Goal: Task Accomplishment & Management: Manage account settings

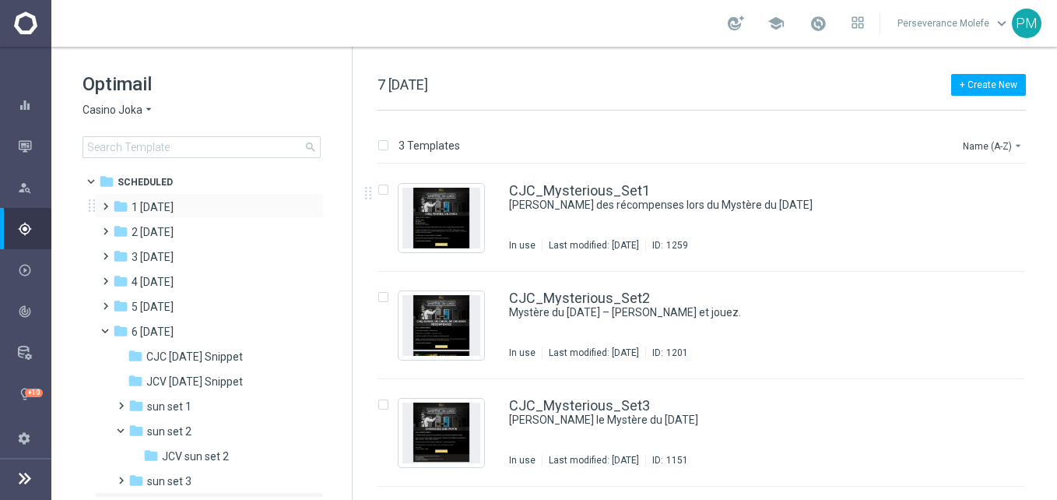
scroll to position [185, 0]
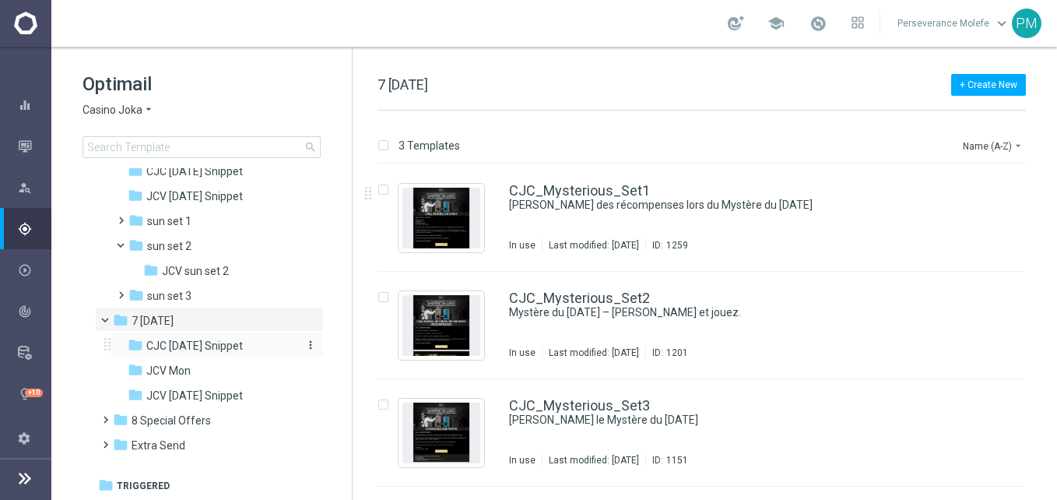
click at [177, 339] on span "CJC [DATE] Snippet" at bounding box center [194, 346] width 96 height 14
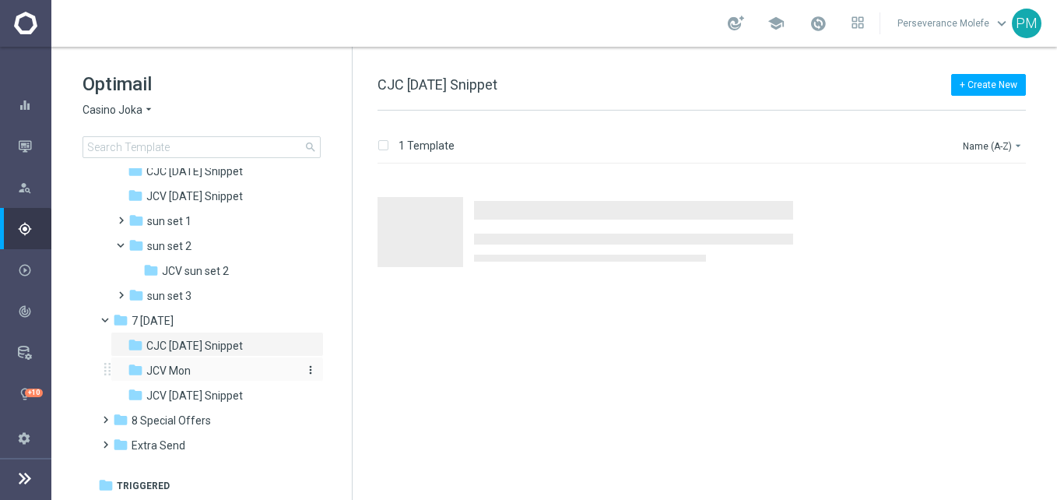
click at [191, 363] on div "folder JCV Mon" at bounding box center [211, 371] width 166 height 18
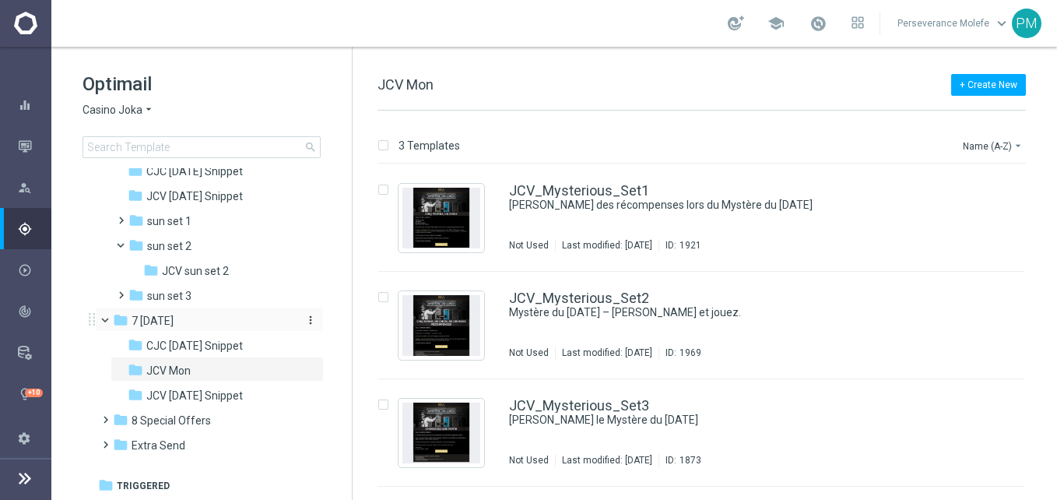
click at [171, 318] on span "7 [DATE]" at bounding box center [153, 321] width 42 height 14
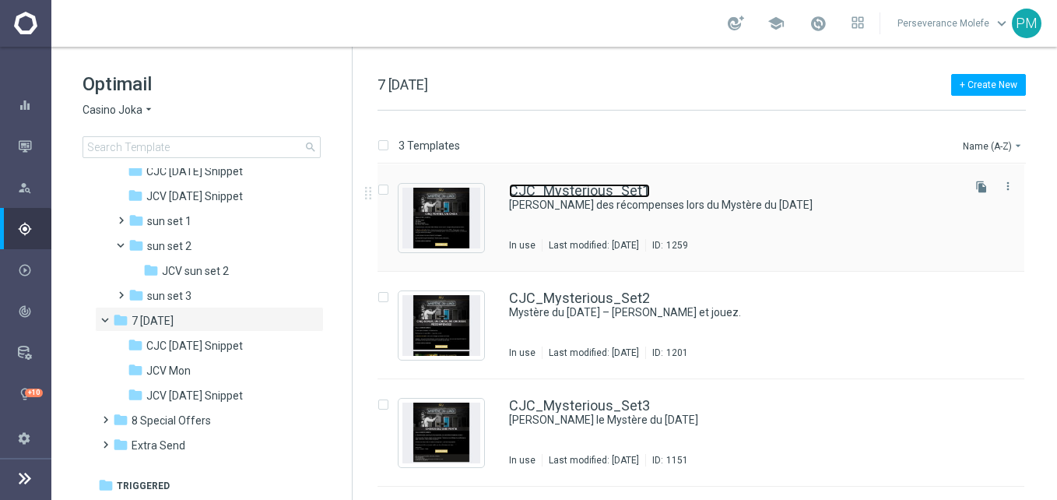
click at [594, 193] on link "CJC_Mysterious_Set1" at bounding box center [579, 191] width 141 height 14
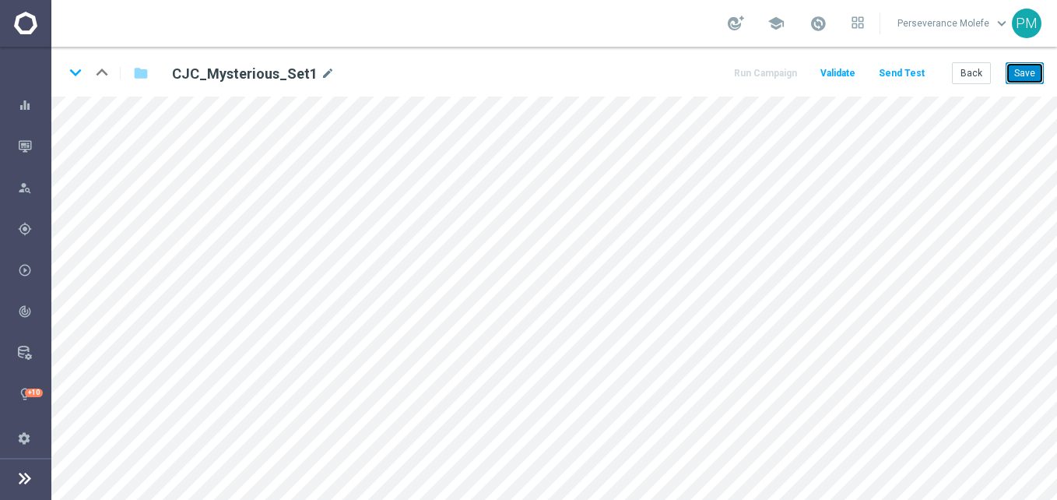
click at [1040, 69] on button "Save" at bounding box center [1024, 73] width 38 height 22
click at [78, 69] on icon "keyboard_arrow_down" at bounding box center [75, 72] width 23 height 23
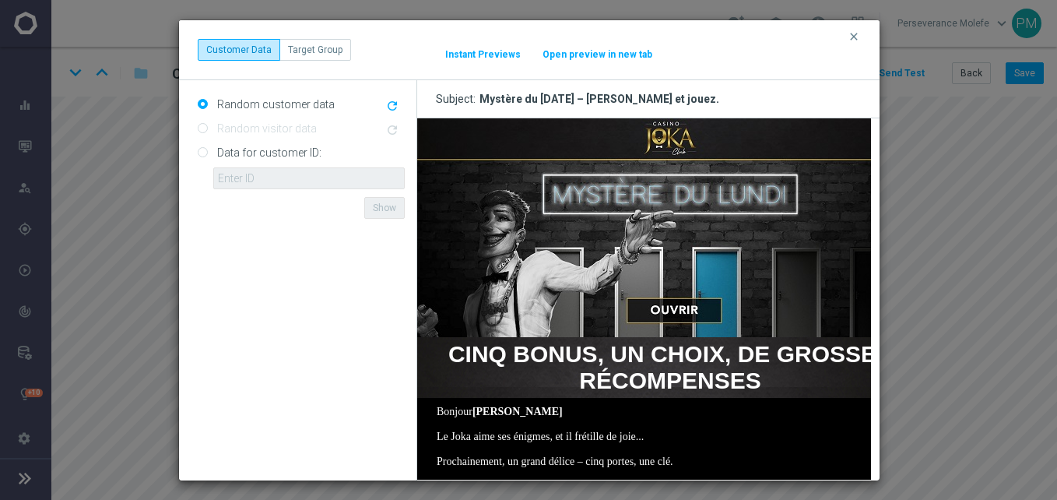
click at [585, 55] on button "Open preview in new tab" at bounding box center [597, 54] width 111 height 12
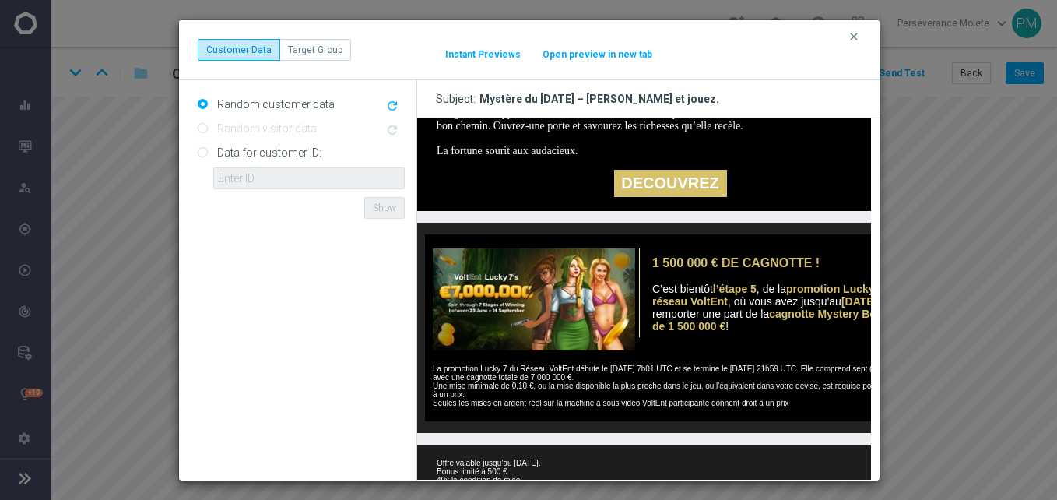
scroll to position [467, 0]
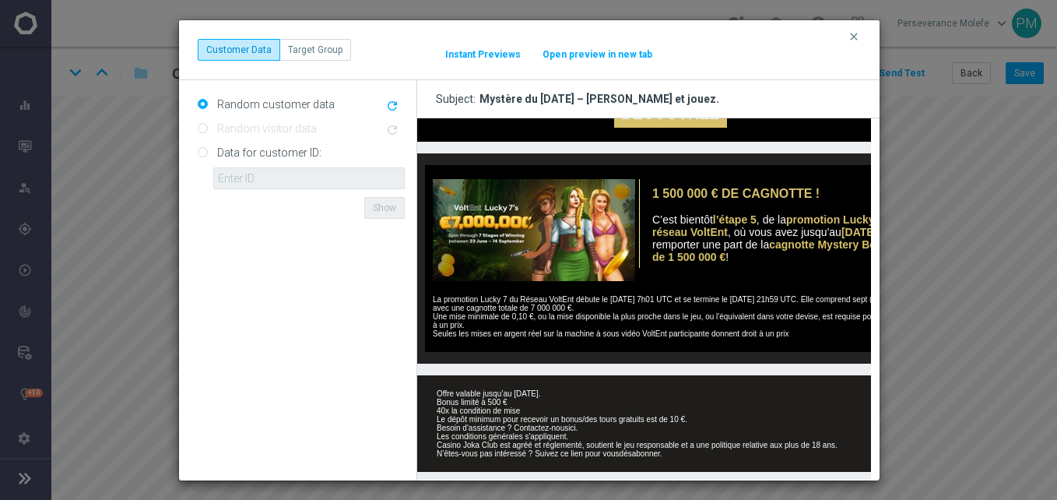
click at [856, 43] on button "clear" at bounding box center [856, 37] width 18 height 14
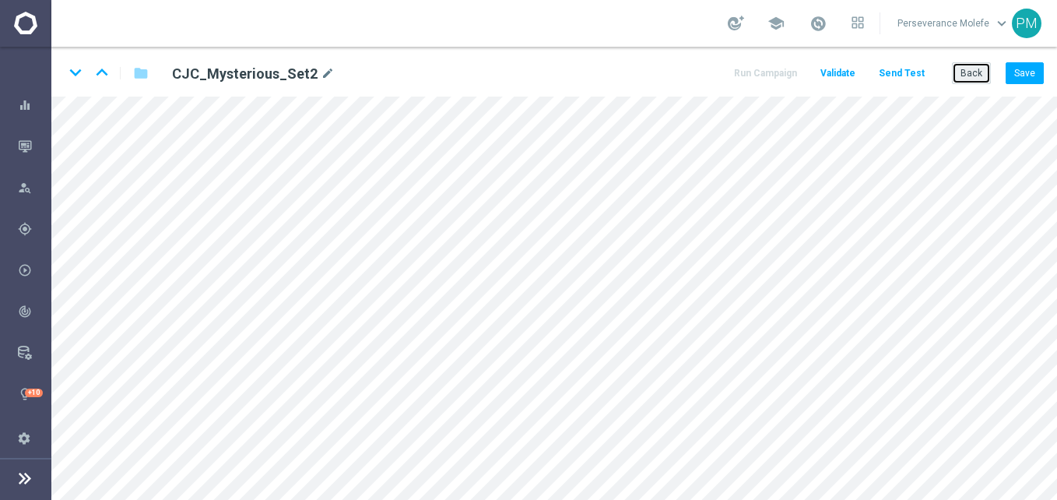
click at [958, 69] on button "Back" at bounding box center [971, 73] width 39 height 22
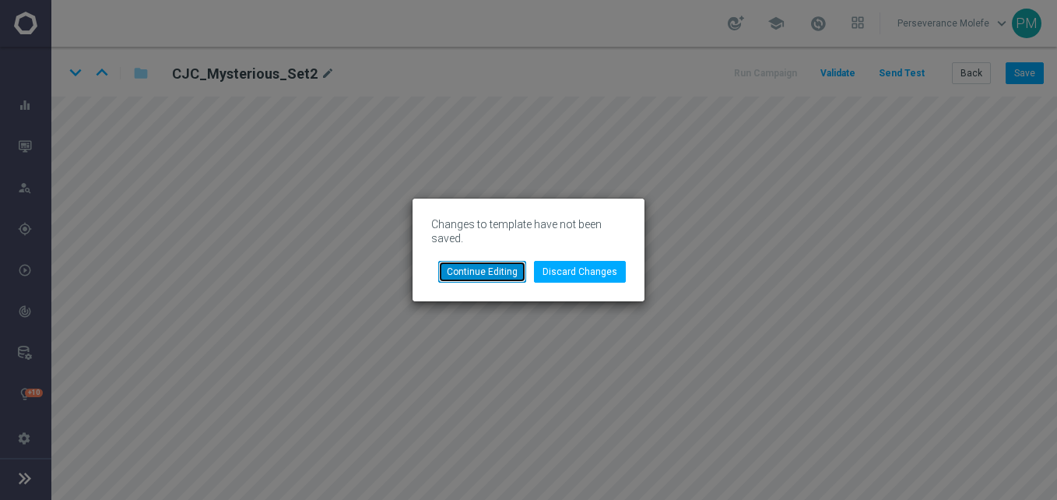
click at [526, 271] on button "Continue Editing" at bounding box center [482, 272] width 88 height 22
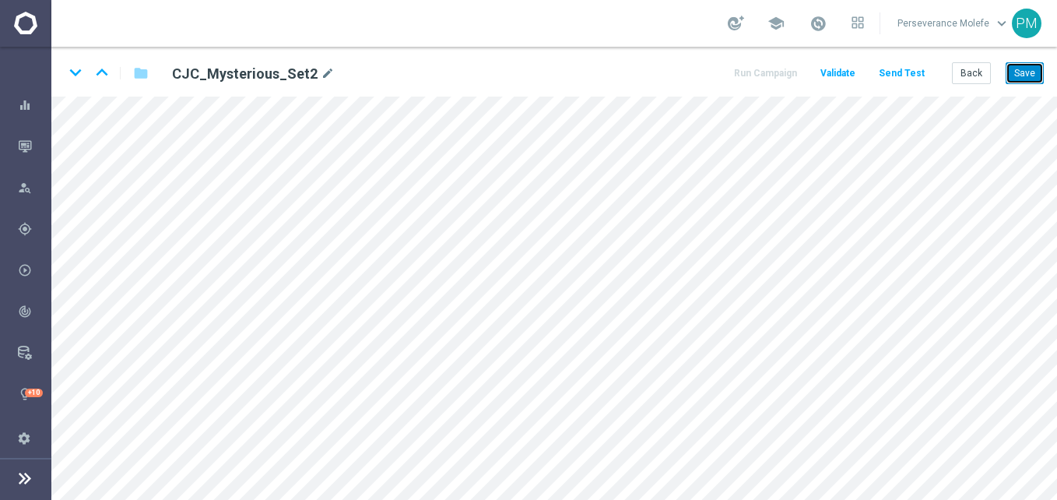
click at [1030, 82] on button "Save" at bounding box center [1024, 73] width 38 height 22
click at [960, 82] on button "Back" at bounding box center [971, 73] width 39 height 22
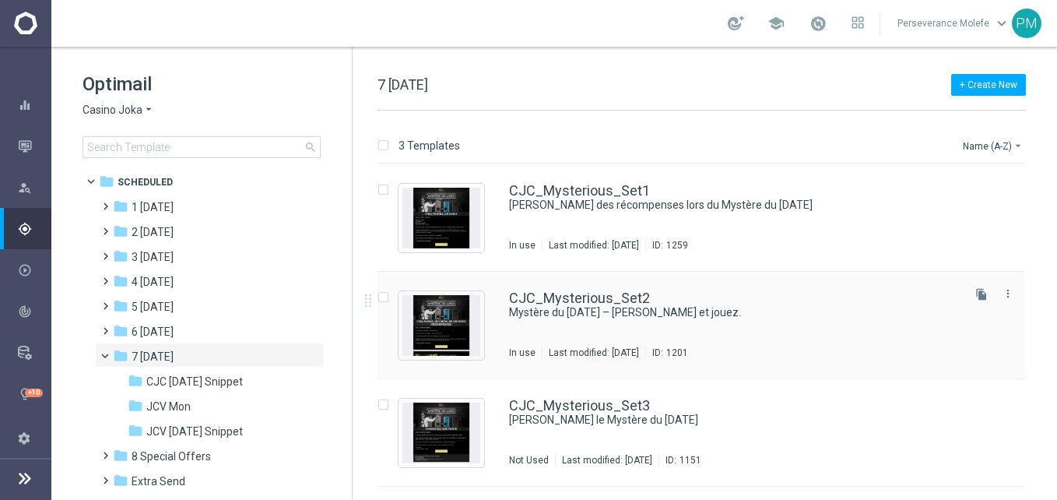
click at [562, 289] on div "CJC_Mysterious_Set2 Mystère du lundi – débloquez et jouez. In use Last modified…" at bounding box center [700, 325] width 647 height 107
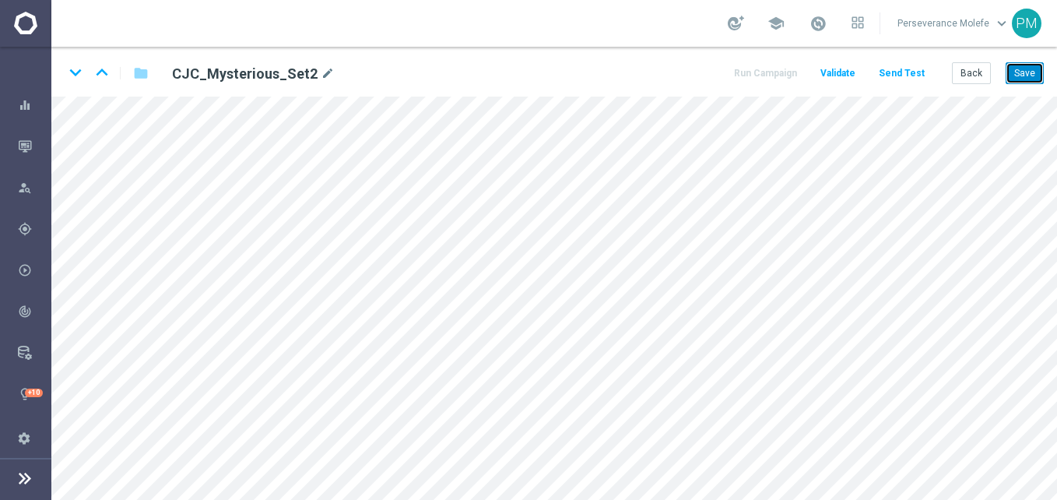
click at [1026, 83] on button "Save" at bounding box center [1024, 73] width 38 height 22
click at [1013, 79] on button "Save" at bounding box center [1024, 73] width 38 height 22
click at [1021, 68] on button "Save" at bounding box center [1024, 73] width 38 height 22
click at [988, 74] on button "Back" at bounding box center [971, 73] width 39 height 22
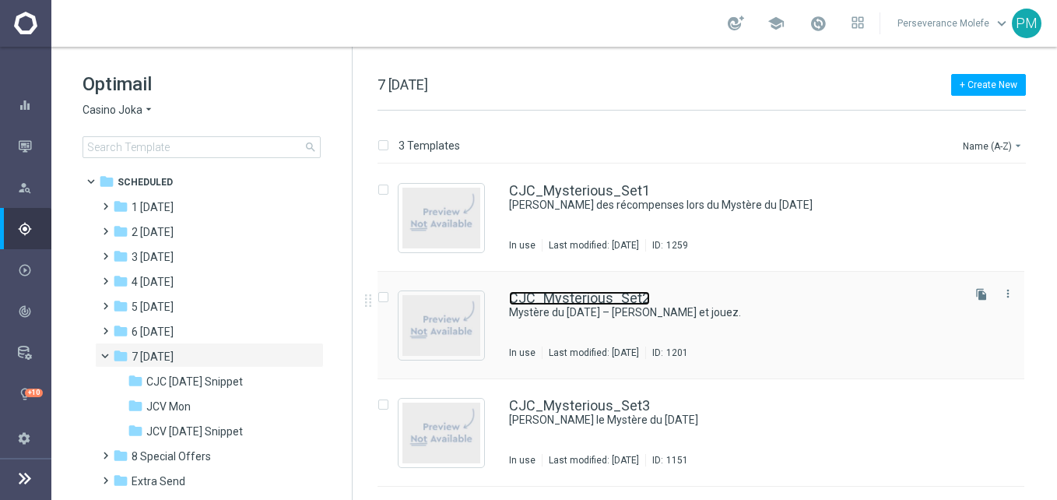
click at [567, 292] on link "CJC_Mysterious_Set2" at bounding box center [579, 298] width 141 height 14
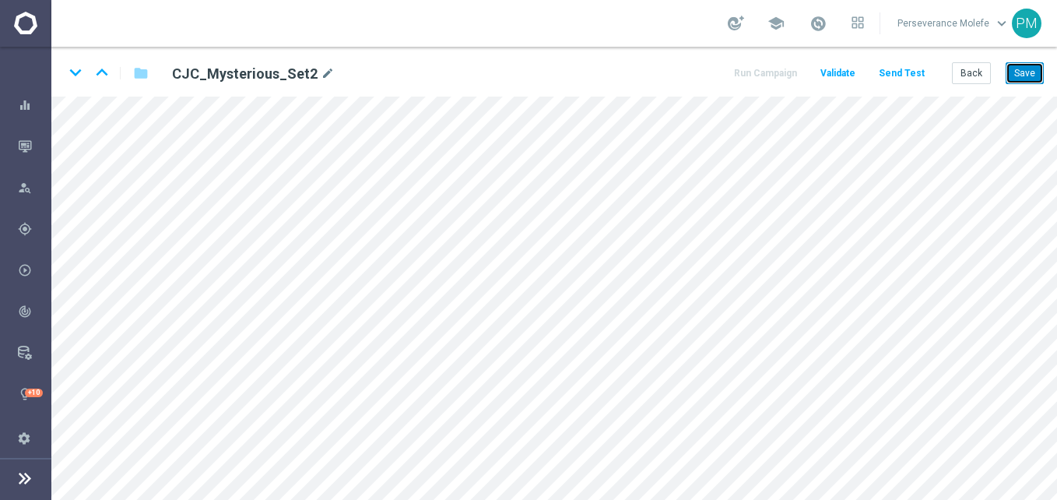
click at [1027, 76] on button "Save" at bounding box center [1024, 73] width 38 height 22
click at [966, 70] on button "Back" at bounding box center [971, 73] width 39 height 22
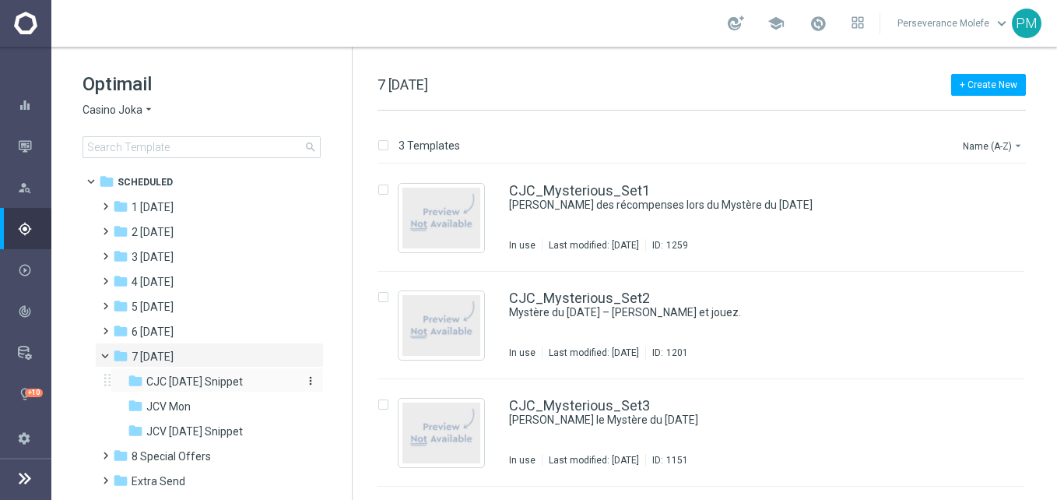
scroll to position [36, 0]
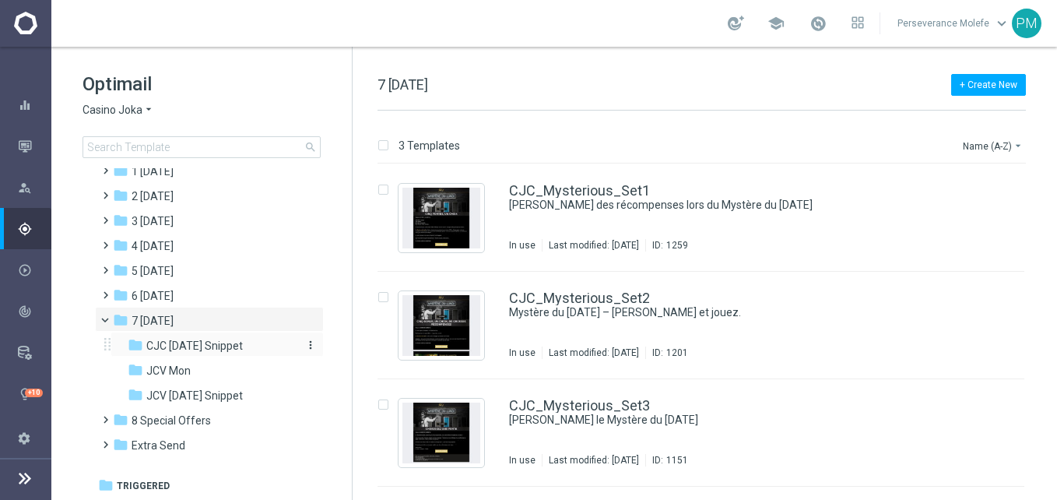
click at [218, 348] on span "CJC [DATE] Snippet" at bounding box center [194, 346] width 96 height 14
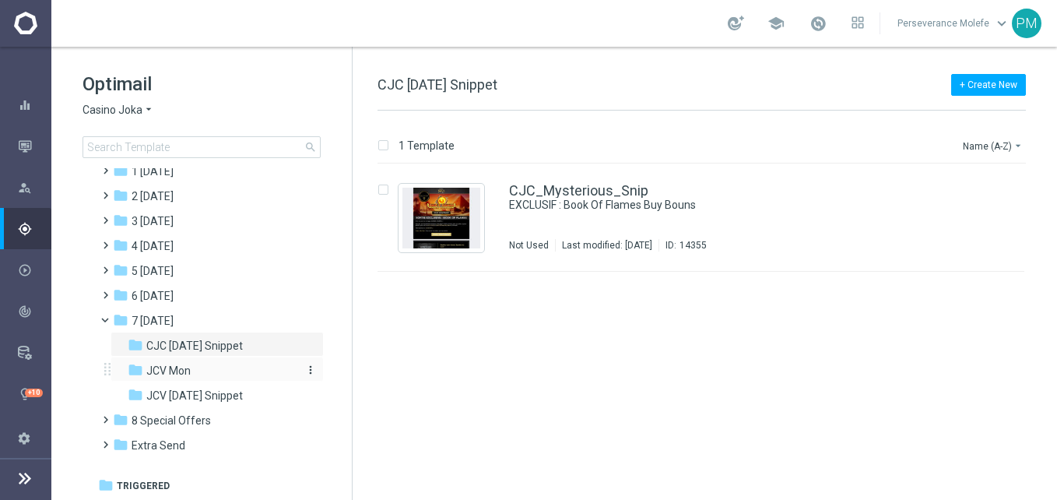
click at [200, 367] on div "folder JCV Mon" at bounding box center [211, 371] width 166 height 18
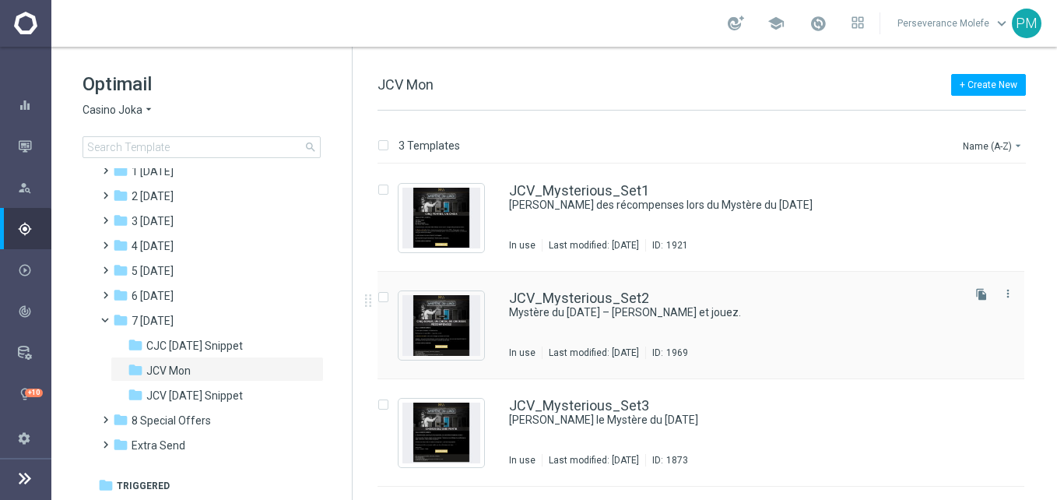
click at [647, 291] on div "JCV_Mysterious_Set2" at bounding box center [734, 298] width 450 height 14
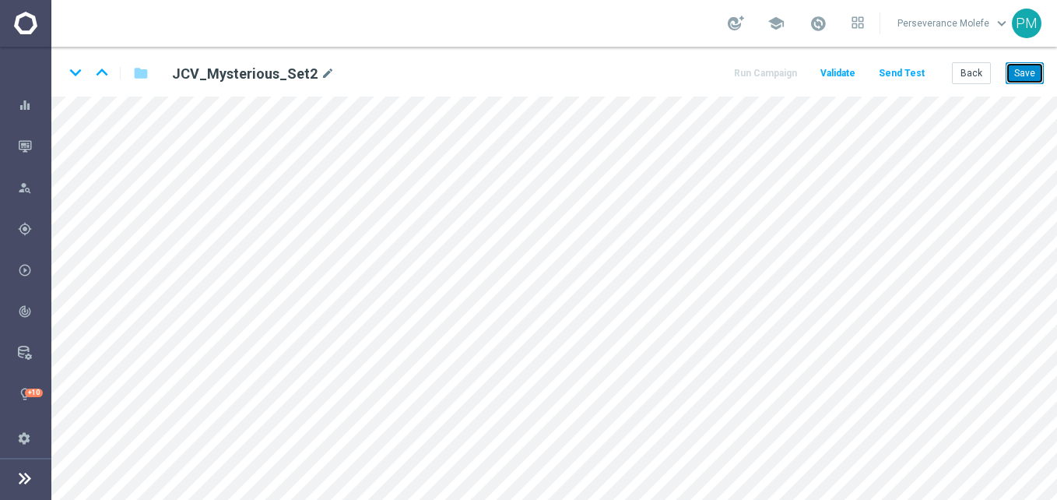
click at [1027, 66] on button "Save" at bounding box center [1024, 73] width 38 height 22
click at [989, 75] on button "Back" at bounding box center [971, 73] width 39 height 22
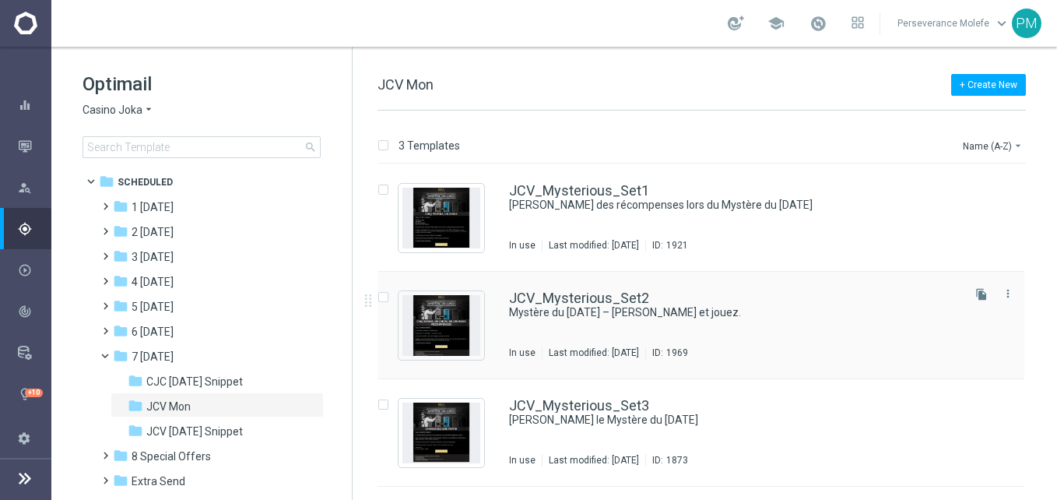
click at [534, 289] on div "JCV_Mysterious_Set2 Mystère du lundi – débloquez et jouez. In use Last modified…" at bounding box center [700, 325] width 647 height 107
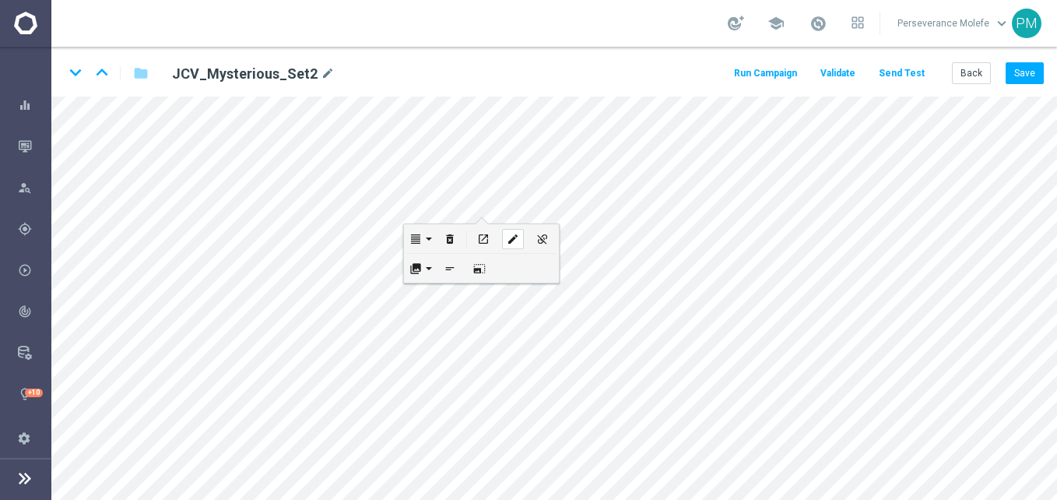
click at [508, 232] on div "edit" at bounding box center [513, 239] width 22 height 20
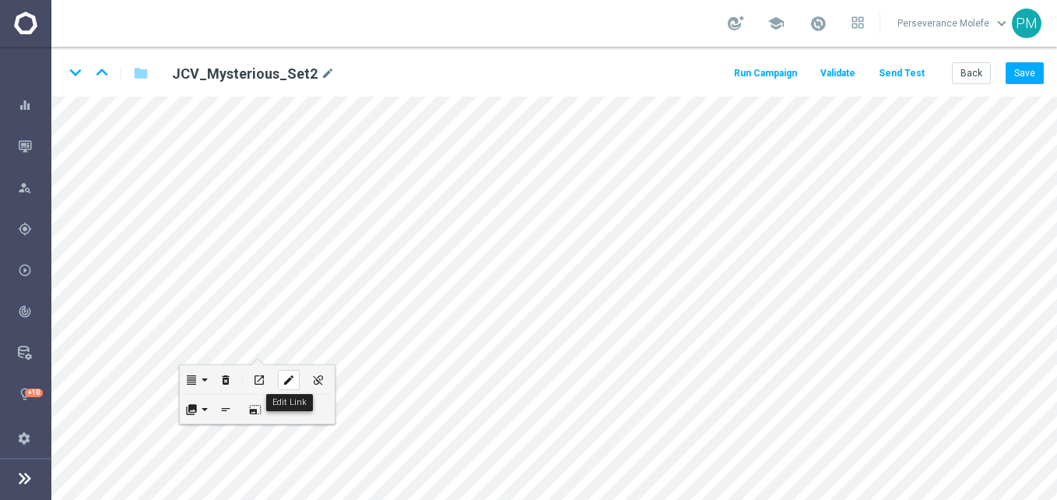
click at [286, 381] on icon "edit" at bounding box center [288, 380] width 12 height 12
type input "[URL][DOMAIN_NAME]"
checkbox input "true"
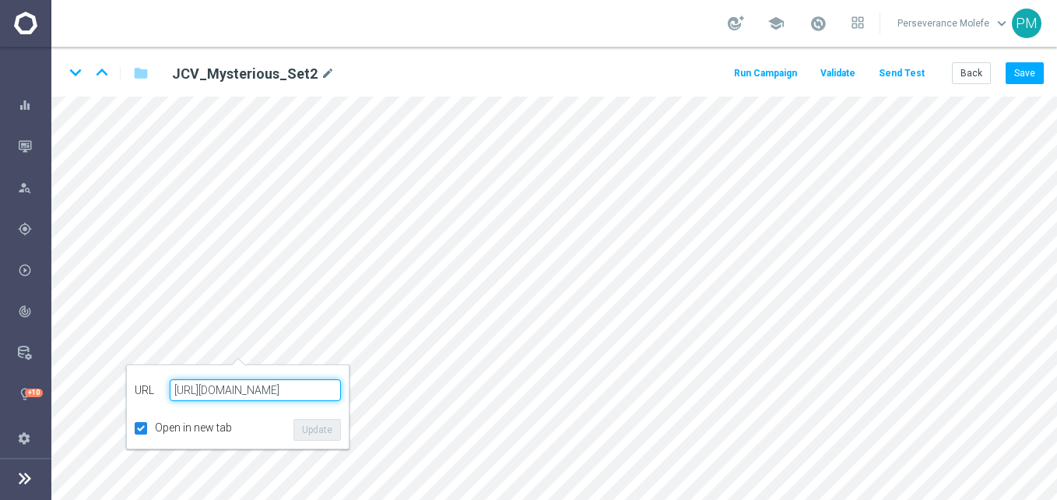
paste input "[DOMAIN_NAME]"
type input "[URL][DOMAIN_NAME]"
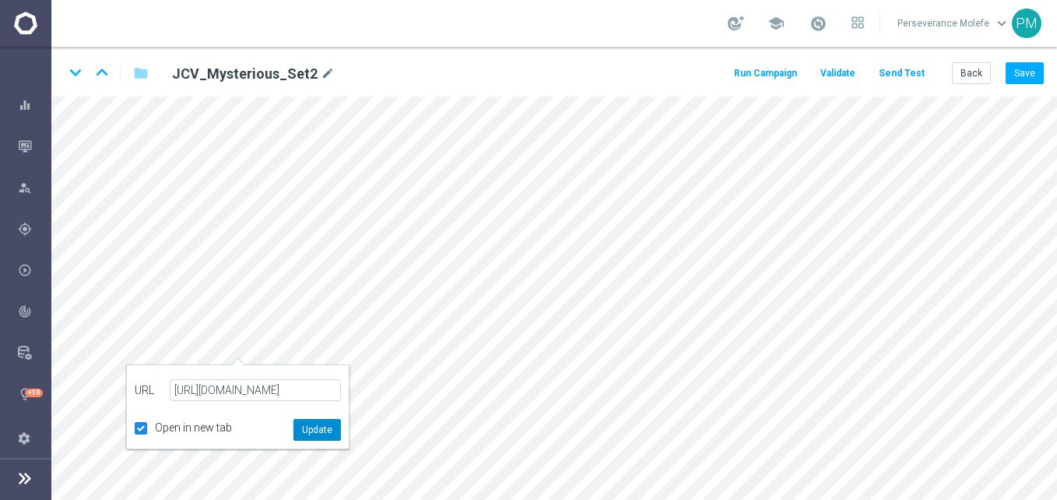
click at [313, 424] on button "Update" at bounding box center [316, 430] width 47 height 22
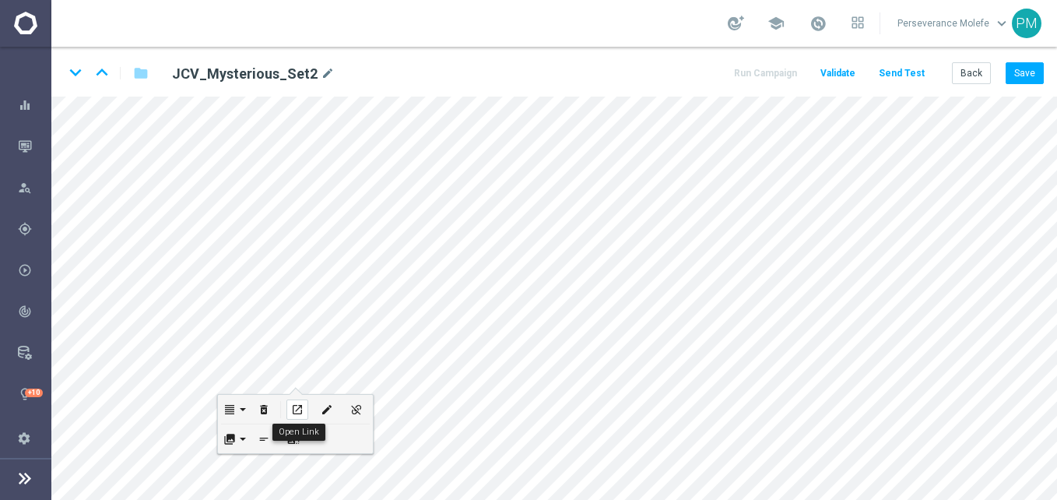
click at [298, 402] on div "open_in_new" at bounding box center [297, 409] width 22 height 20
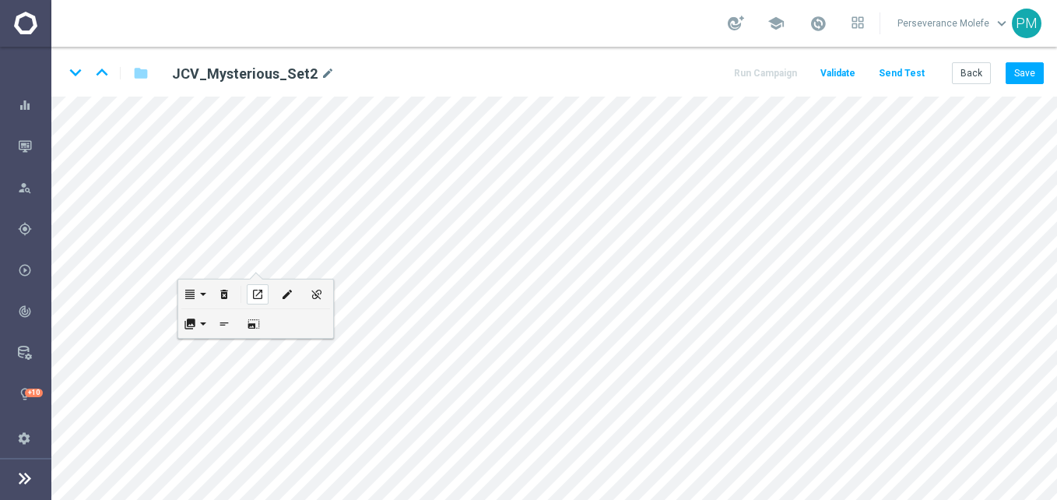
click at [254, 289] on icon "open_in_new" at bounding box center [257, 294] width 12 height 12
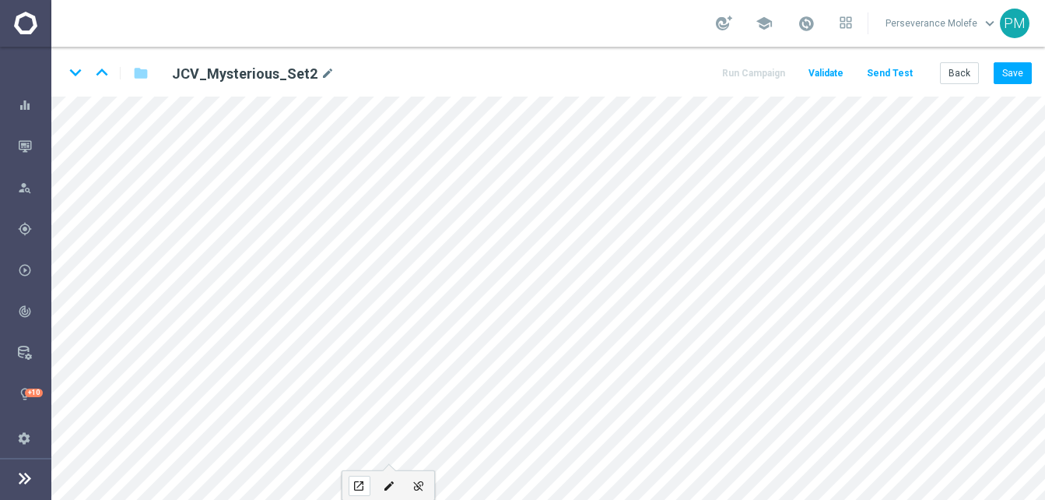
click at [363, 479] on icon "open_in_new" at bounding box center [359, 485] width 12 height 12
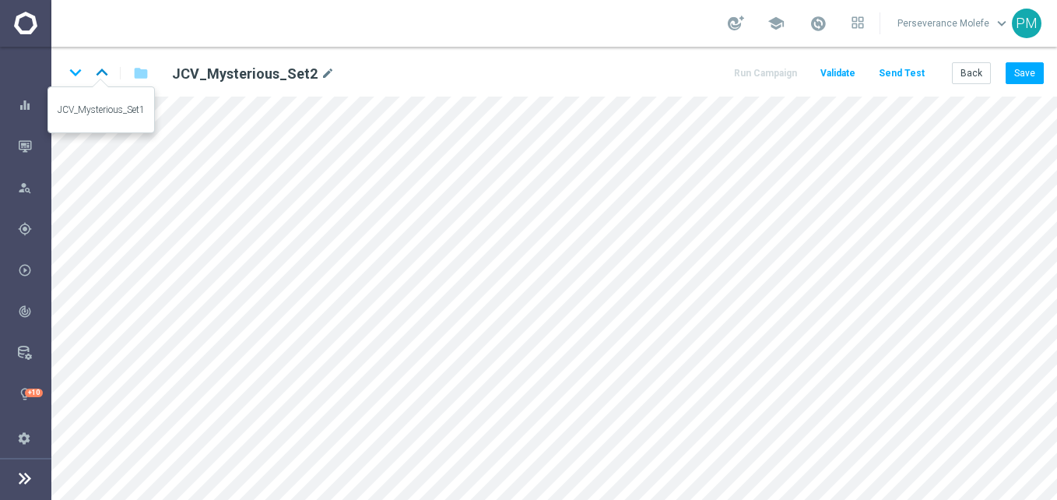
click at [99, 74] on icon "keyboard_arrow_up" at bounding box center [101, 72] width 23 height 23
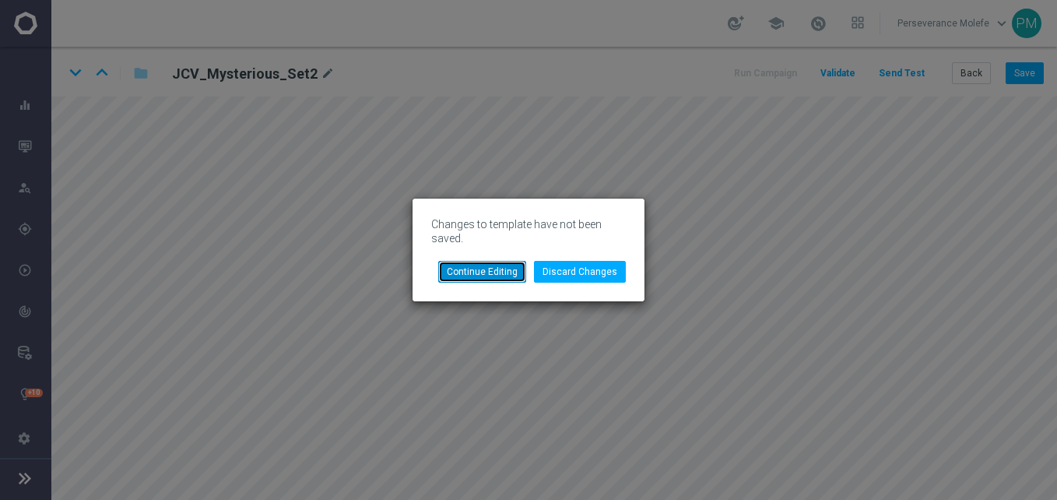
click at [520, 266] on button "Continue Editing" at bounding box center [482, 272] width 88 height 22
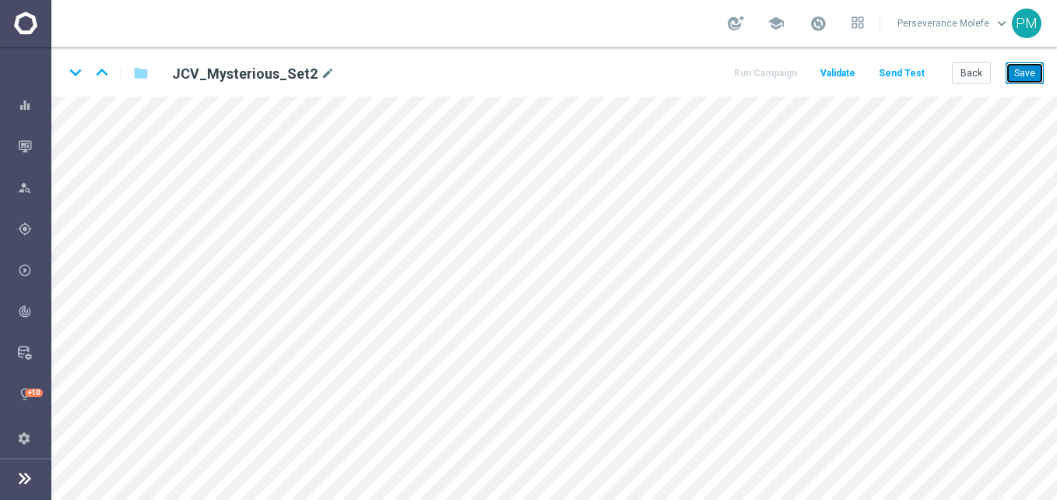
click at [1022, 79] on button "Save" at bounding box center [1024, 73] width 38 height 22
drag, startPoint x: 100, startPoint y: 79, endPoint x: 82, endPoint y: 77, distance: 18.1
click at [97, 79] on icon "keyboard_arrow_up" at bounding box center [101, 72] width 23 height 23
click at [80, 75] on icon "keyboard_arrow_down" at bounding box center [75, 72] width 23 height 23
click at [79, 79] on icon "keyboard_arrow_down" at bounding box center [75, 72] width 23 height 23
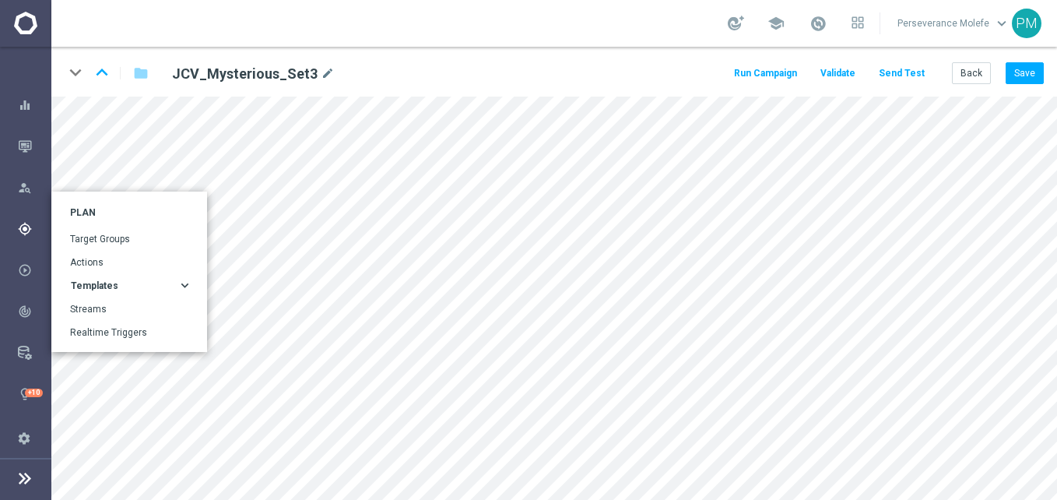
click at [23, 227] on icon "gps_fixed" at bounding box center [25, 229] width 14 height 14
click at [160, 281] on div "Templates" at bounding box center [124, 285] width 107 height 9
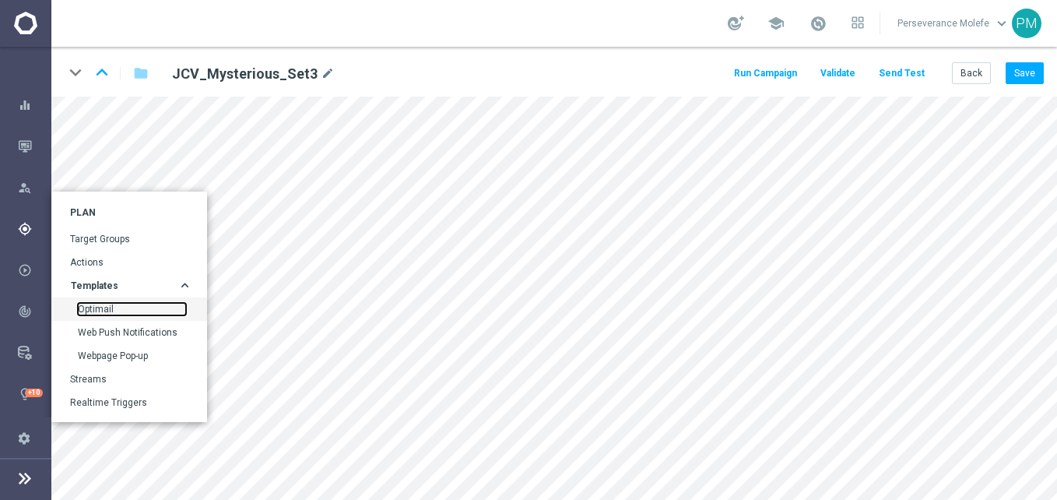
click at [111, 311] on link "Optimail" at bounding box center [132, 309] width 108 height 12
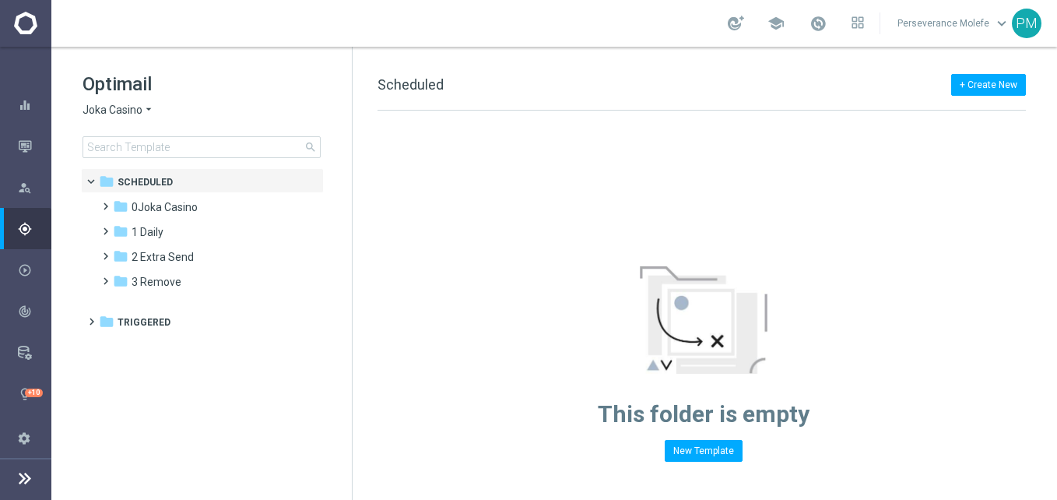
click at [149, 112] on icon "arrow_drop_down" at bounding box center [148, 110] width 12 height 15
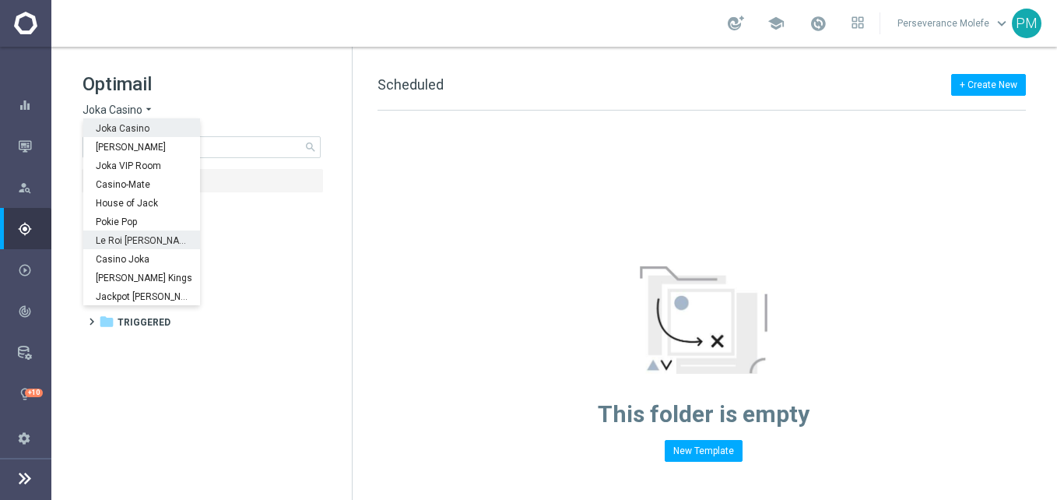
click at [0, 0] on span "Le Roi [PERSON_NAME]" at bounding box center [0, 0] width 0 height 0
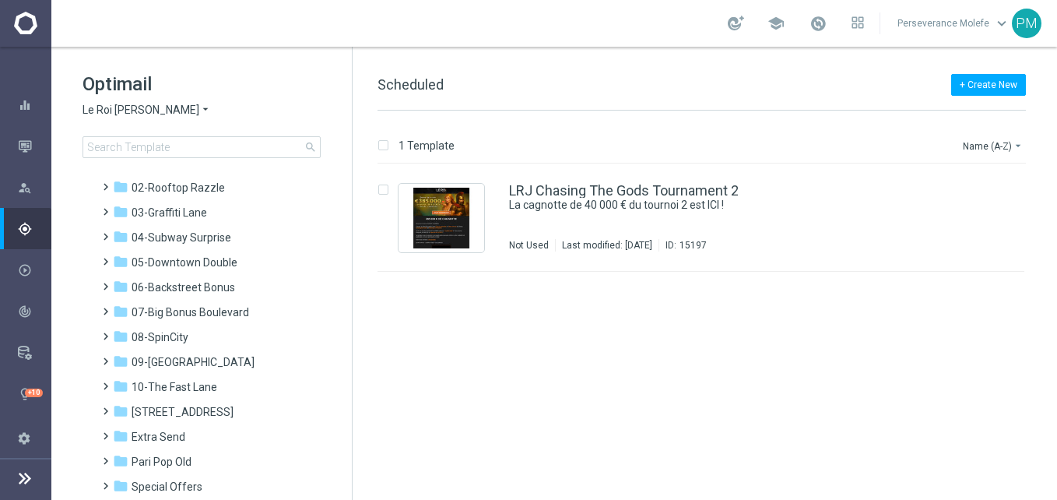
scroll to position [86, 0]
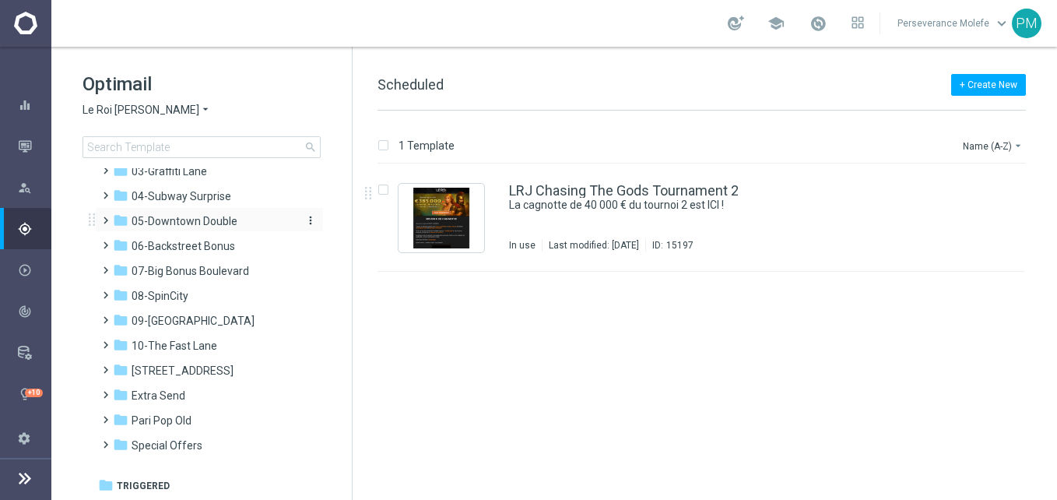
click at [188, 228] on div "folder 05-[GEOGRAPHIC_DATA]" at bounding box center [202, 221] width 179 height 18
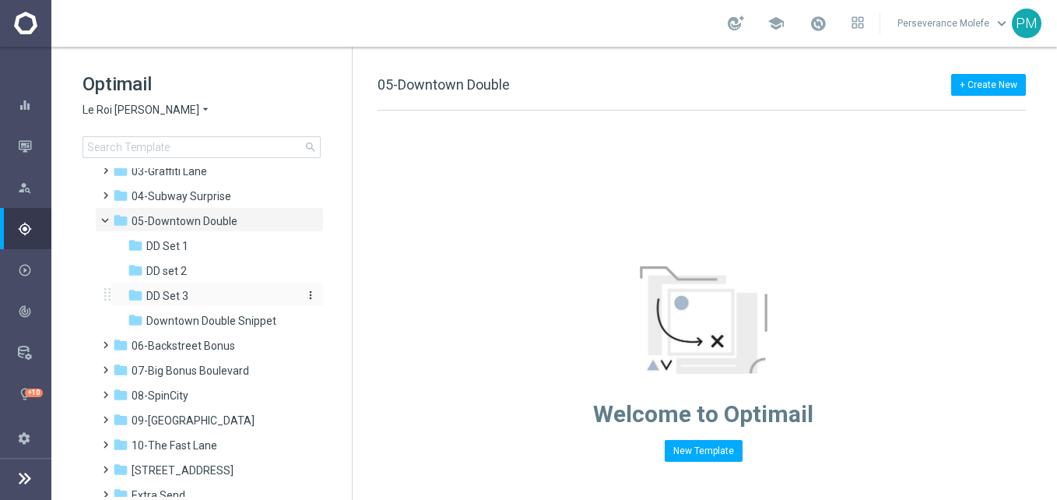
click at [194, 295] on div "folder DD Set 3" at bounding box center [211, 296] width 166 height 18
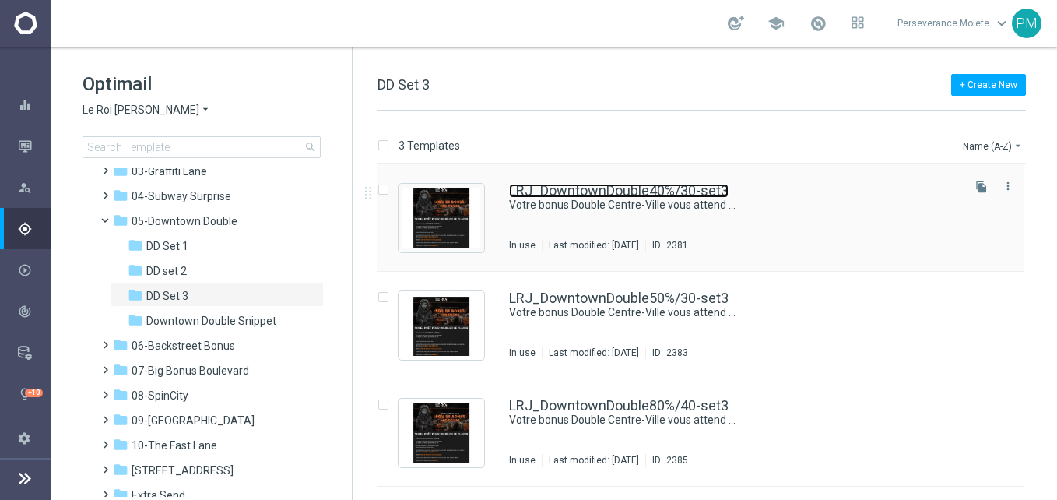
click at [558, 189] on link "LRJ_DowntownDouble40%/30-set3" at bounding box center [618, 191] width 219 height 14
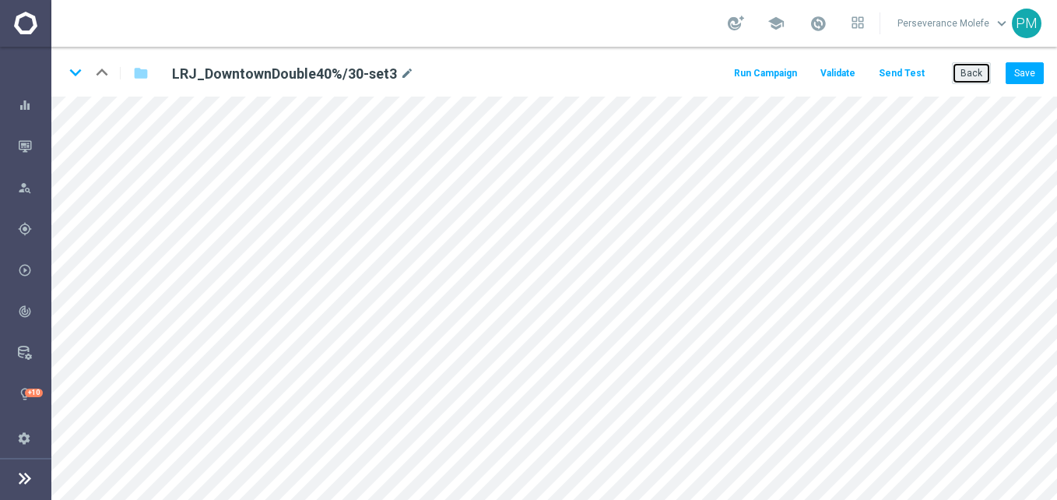
click at [959, 75] on button "Back" at bounding box center [971, 73] width 39 height 22
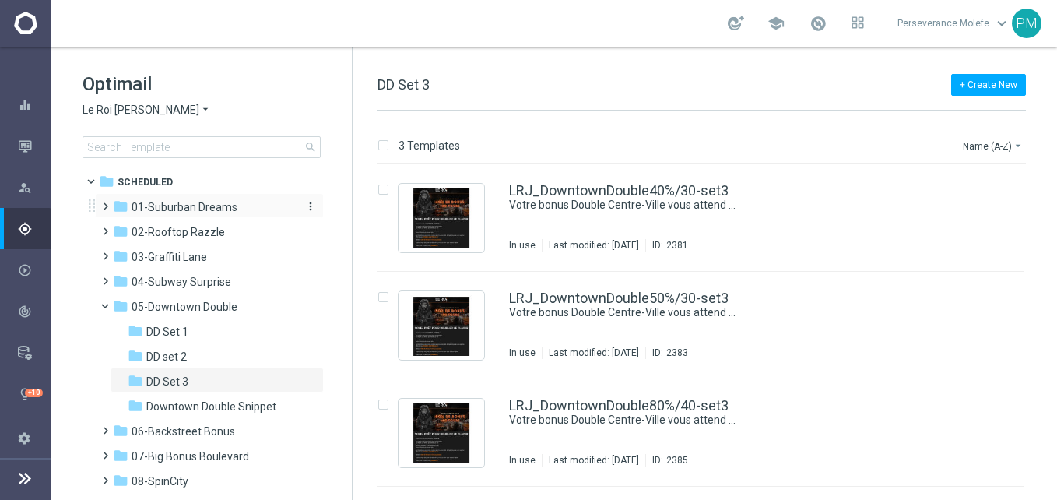
click at [232, 211] on span "01-Suburban Dreams" at bounding box center [185, 207] width 106 height 14
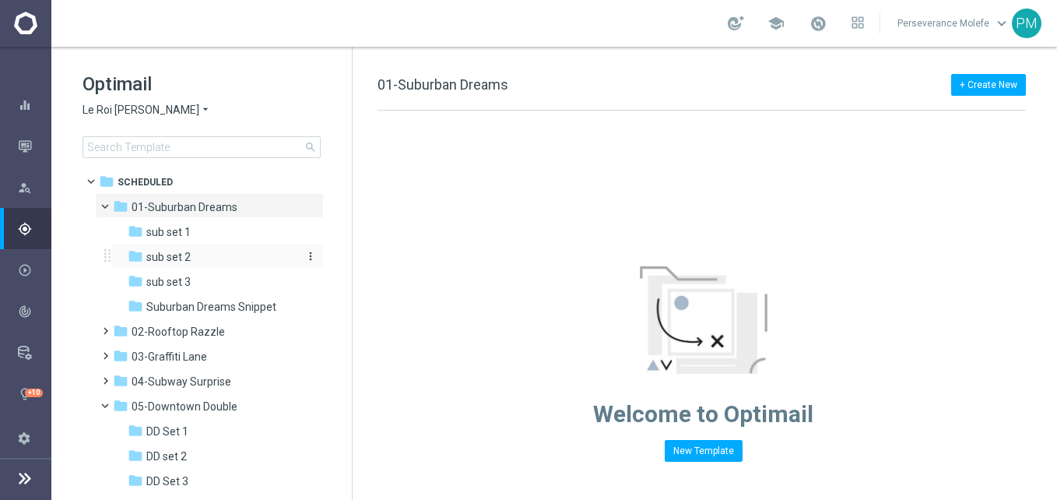
click at [209, 261] on div "folder sub set 2" at bounding box center [211, 257] width 166 height 18
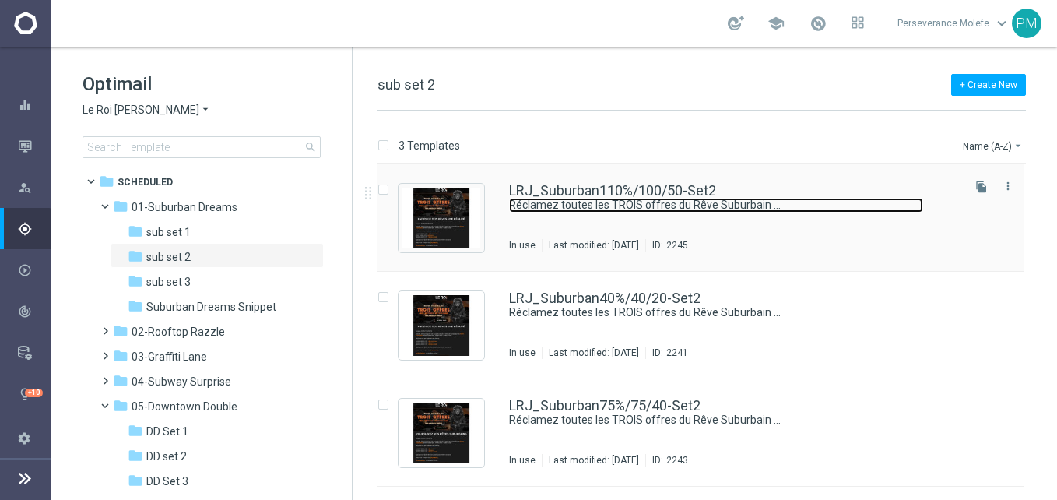
click at [589, 201] on link "Réclamez toutes les TROIS offres du Rêve Suburbain …" at bounding box center [716, 205] width 414 height 15
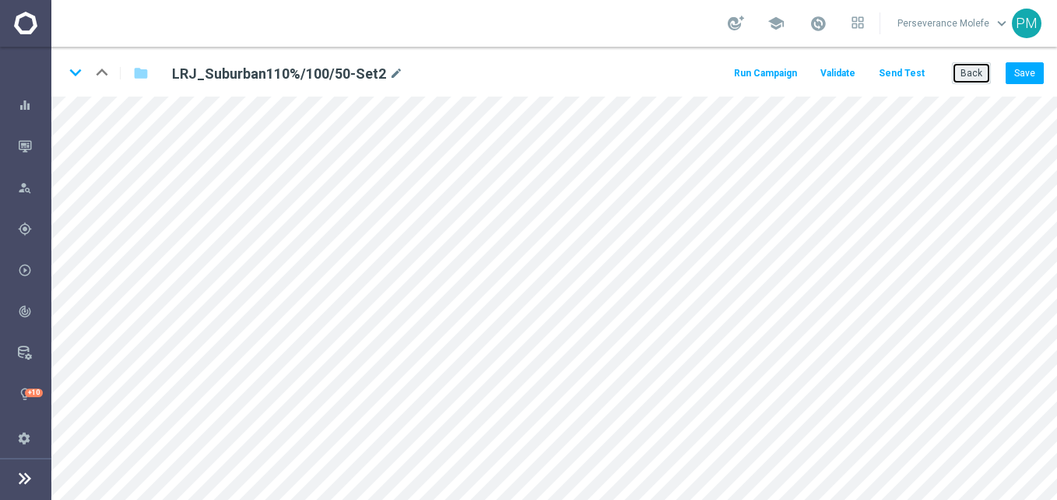
click at [963, 77] on button "Back" at bounding box center [971, 73] width 39 height 22
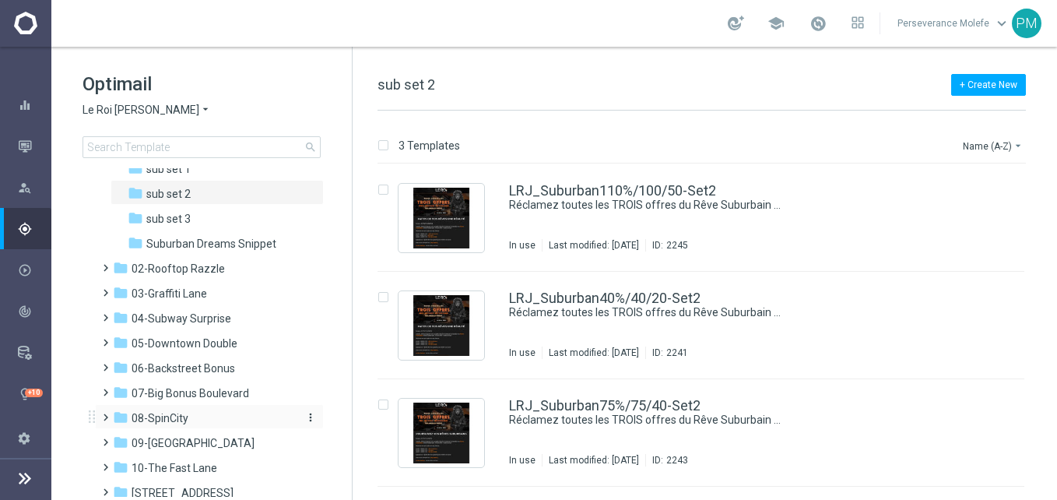
scroll to position [156, 0]
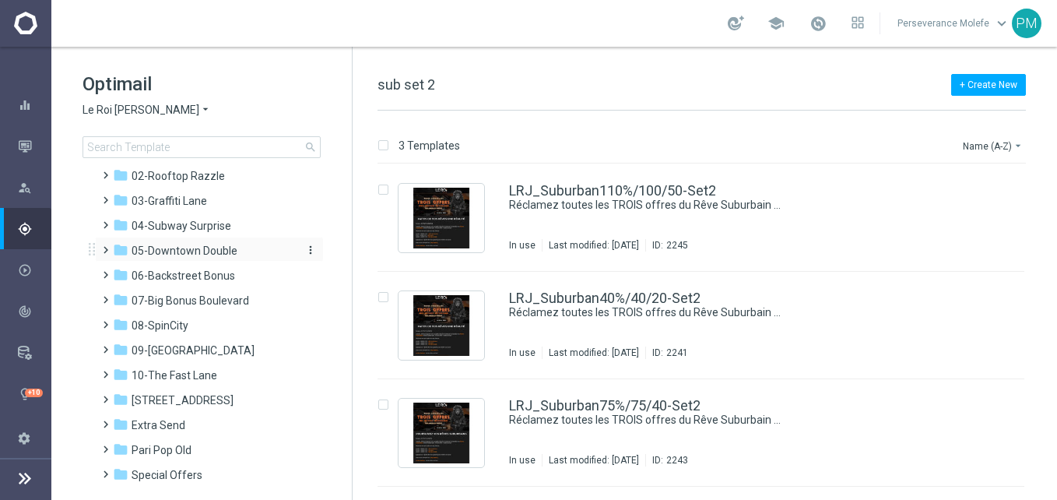
click at [192, 254] on span "05-Downtown Double" at bounding box center [185, 251] width 106 height 14
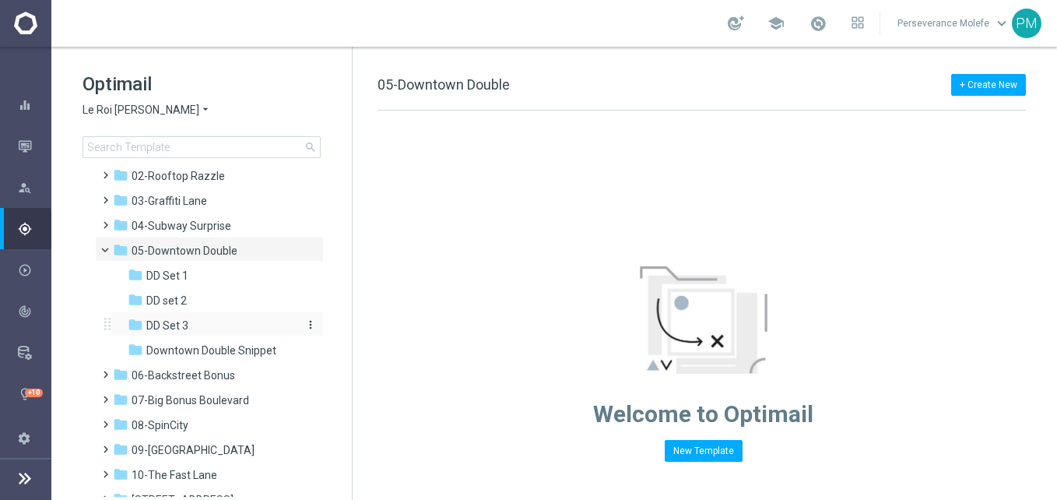
click at [197, 328] on div "folder DD Set 3" at bounding box center [211, 326] width 166 height 18
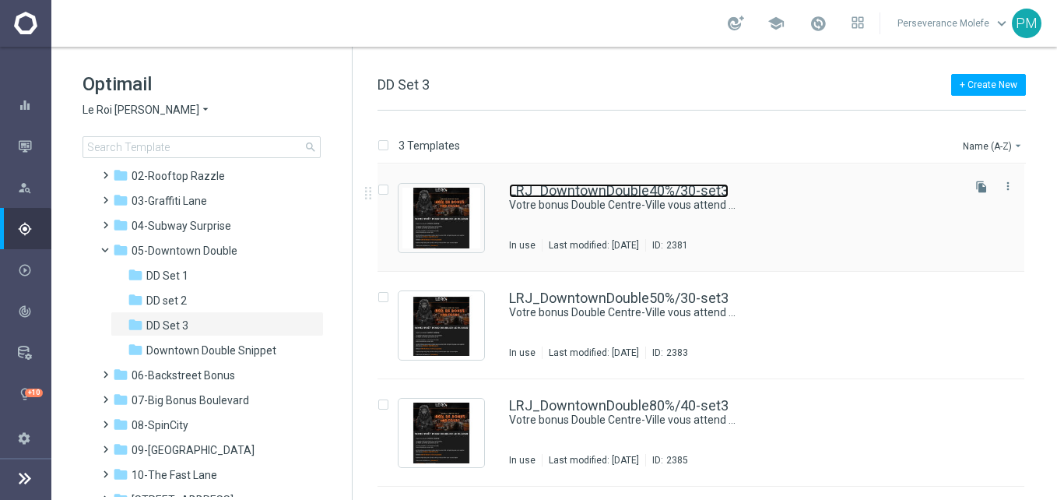
click at [609, 195] on link "LRJ_DowntownDouble40%/30-set3" at bounding box center [618, 191] width 219 height 14
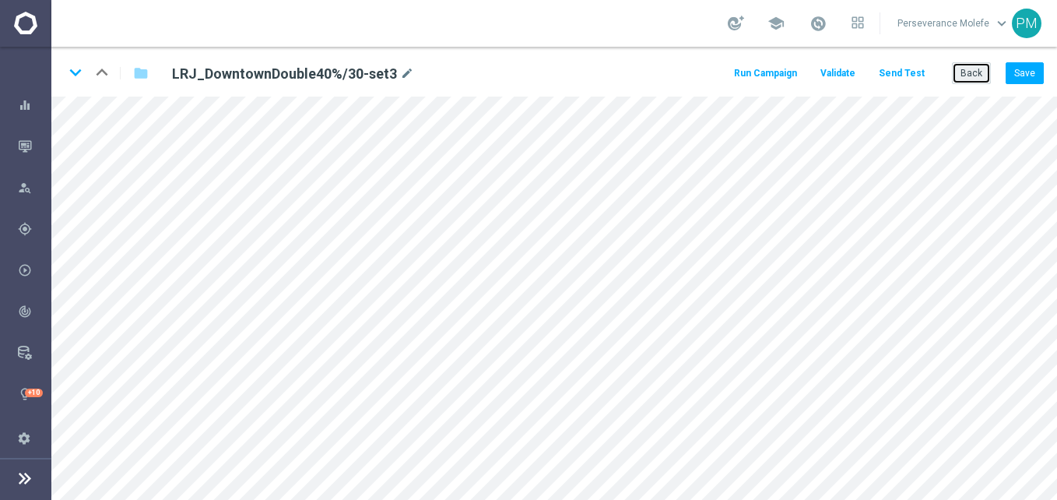
click at [964, 75] on button "Back" at bounding box center [971, 73] width 39 height 22
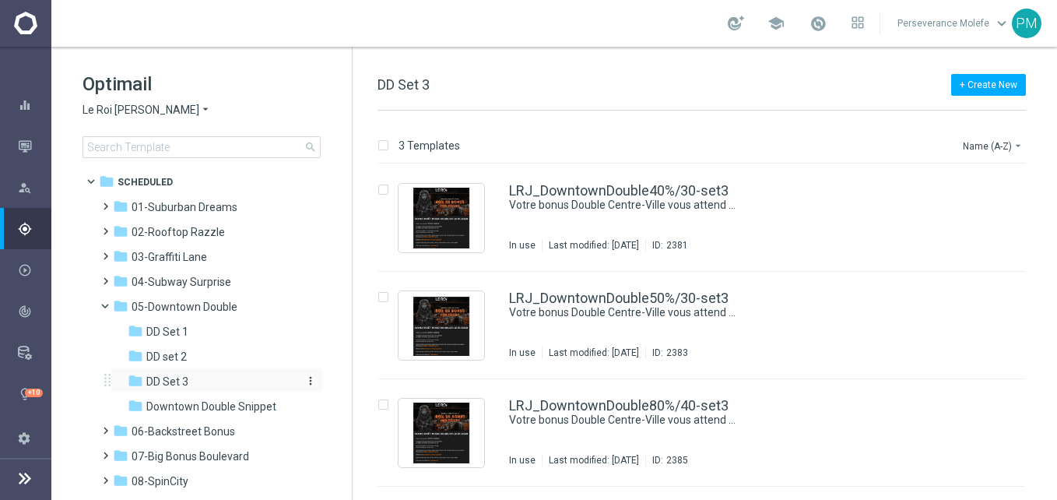
click at [230, 379] on div "folder DD Set 3" at bounding box center [211, 382] width 166 height 18
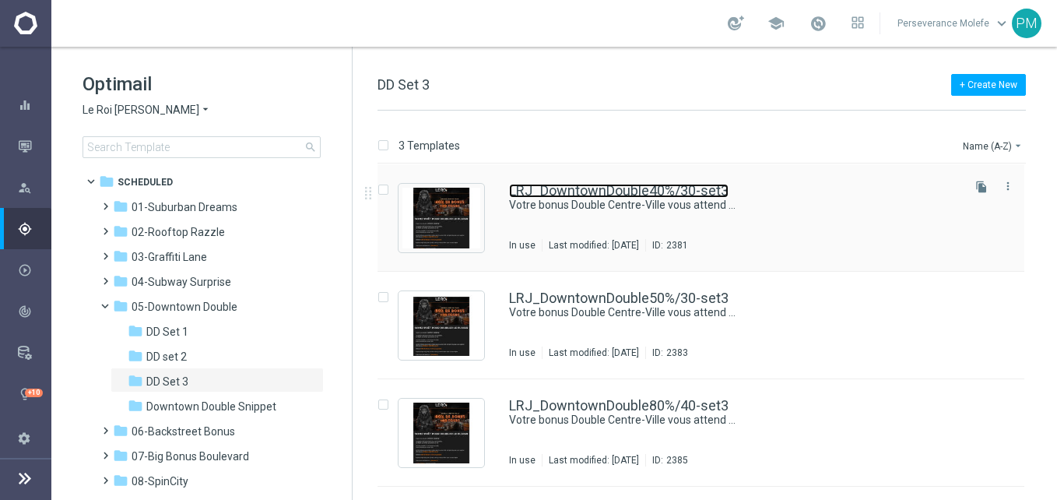
click at [597, 188] on link "LRJ_DowntownDouble40%/30-set3" at bounding box center [618, 191] width 219 height 14
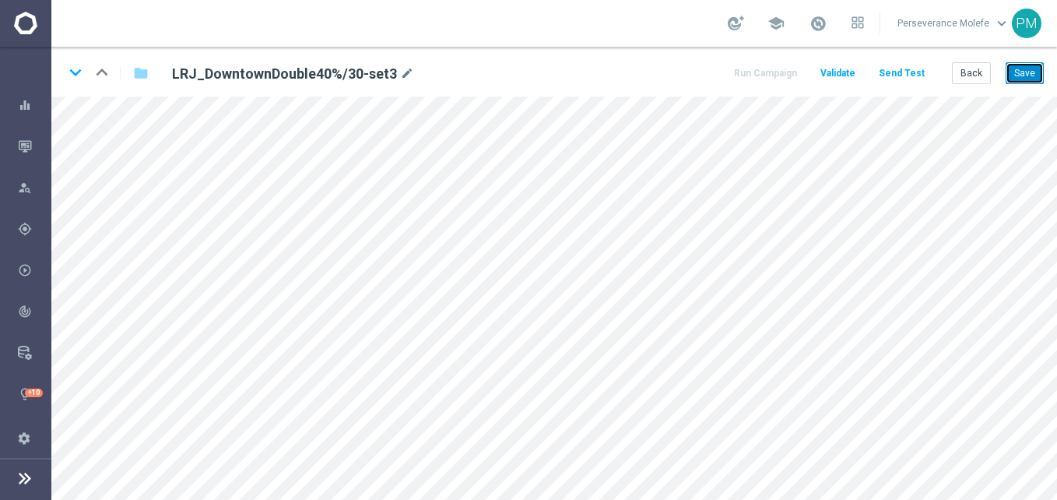
click at [1021, 68] on button "Save" at bounding box center [1024, 73] width 38 height 22
click at [960, 75] on button "Back" at bounding box center [971, 73] width 39 height 22
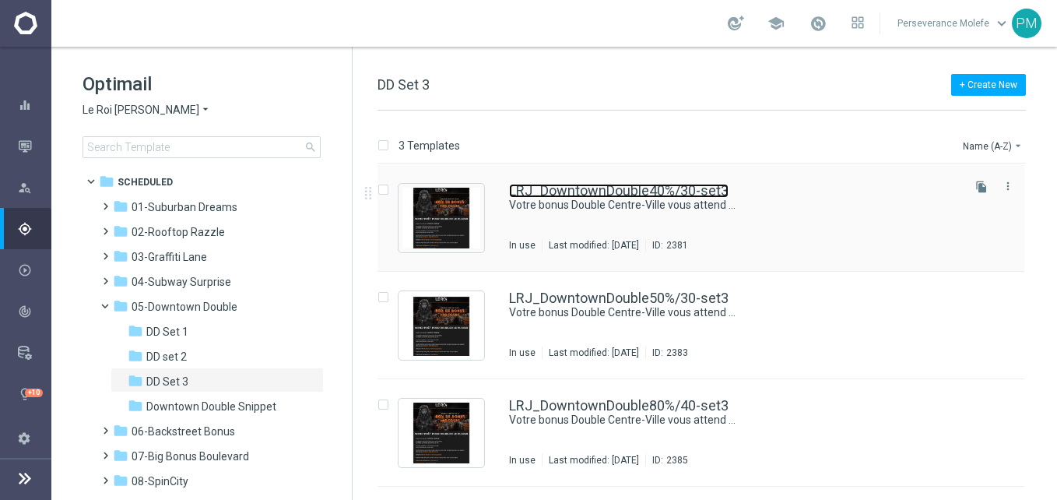
click at [592, 196] on link "LRJ_DowntownDouble40%/30-set3" at bounding box center [618, 191] width 219 height 14
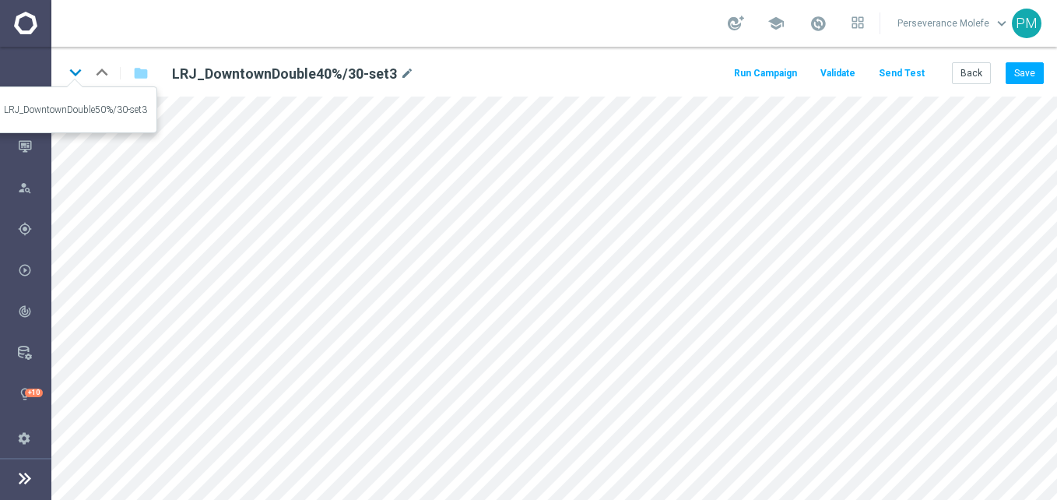
click at [79, 78] on icon "keyboard_arrow_down" at bounding box center [75, 72] width 23 height 23
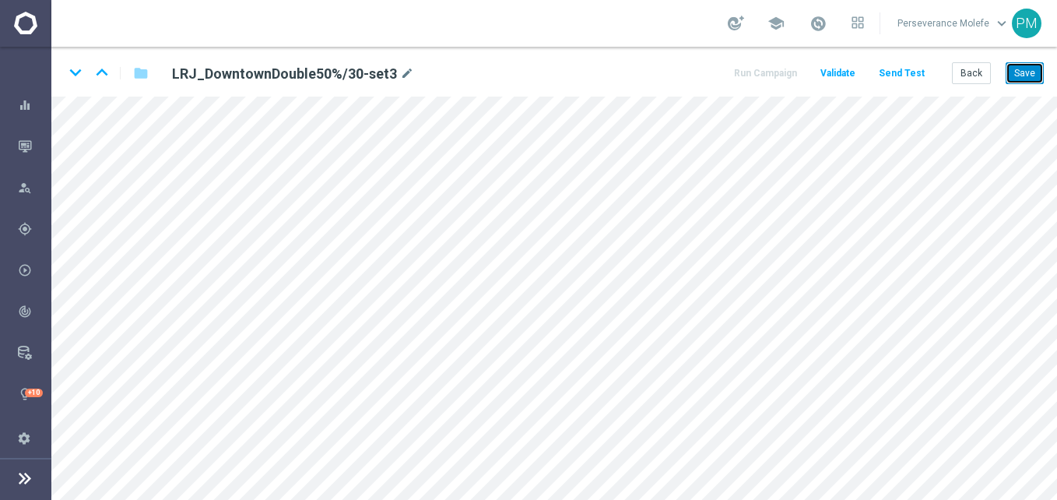
click at [1026, 79] on button "Save" at bounding box center [1024, 73] width 38 height 22
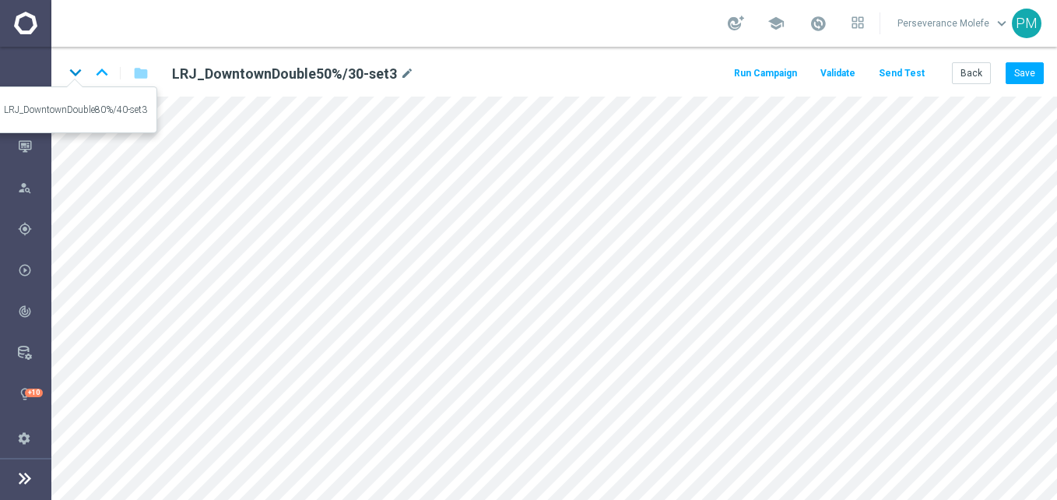
click at [79, 75] on icon "keyboard_arrow_down" at bounding box center [75, 72] width 23 height 23
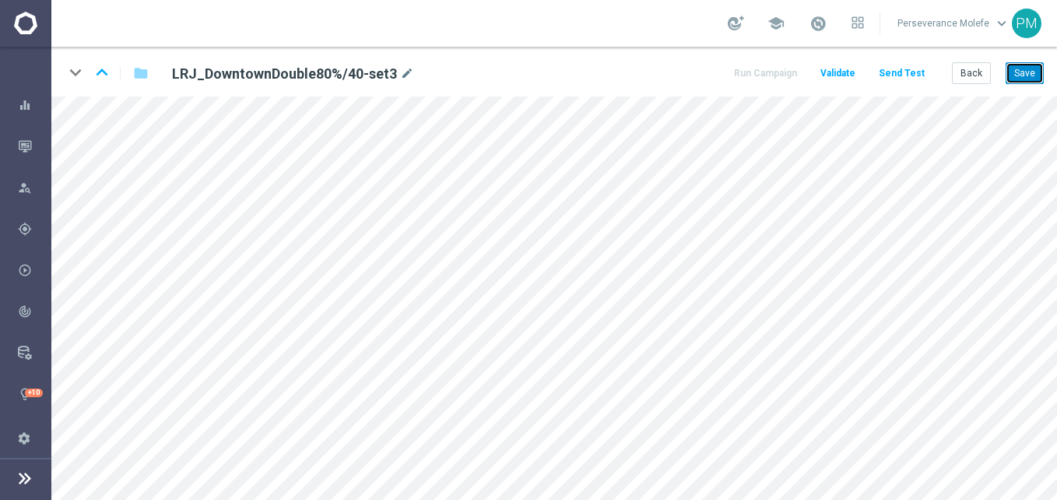
click at [1028, 75] on button "Save" at bounding box center [1024, 73] width 38 height 22
click at [975, 79] on button "Back" at bounding box center [971, 73] width 39 height 22
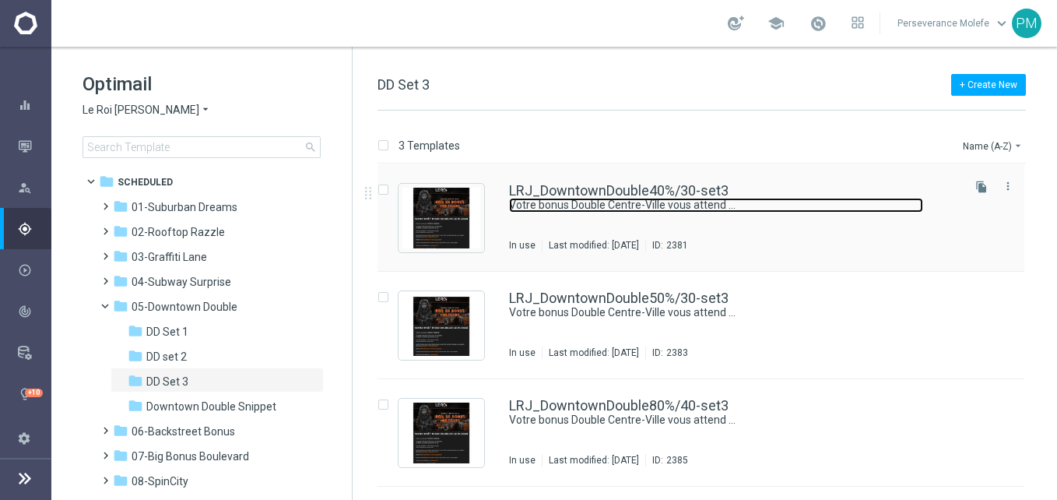
click at [536, 201] on link "Votre bonus Double Centre-Ville vous attend ..." at bounding box center [716, 205] width 414 height 15
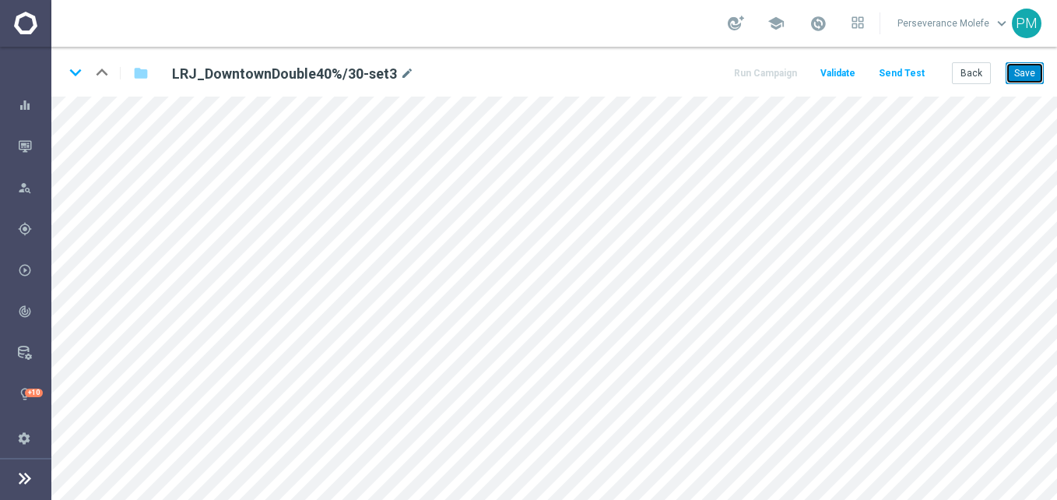
click at [1031, 82] on button "Save" at bounding box center [1024, 73] width 38 height 22
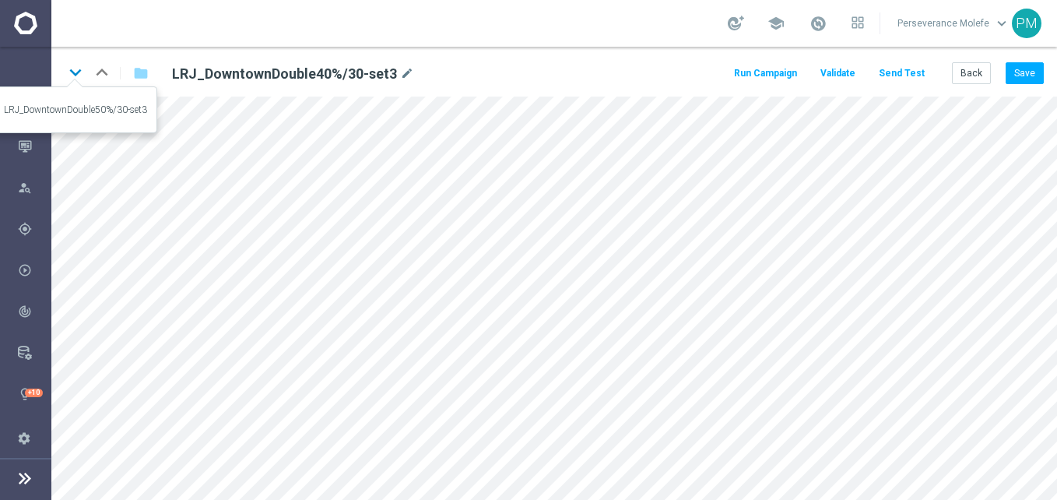
click at [73, 75] on icon "keyboard_arrow_down" at bounding box center [75, 72] width 23 height 23
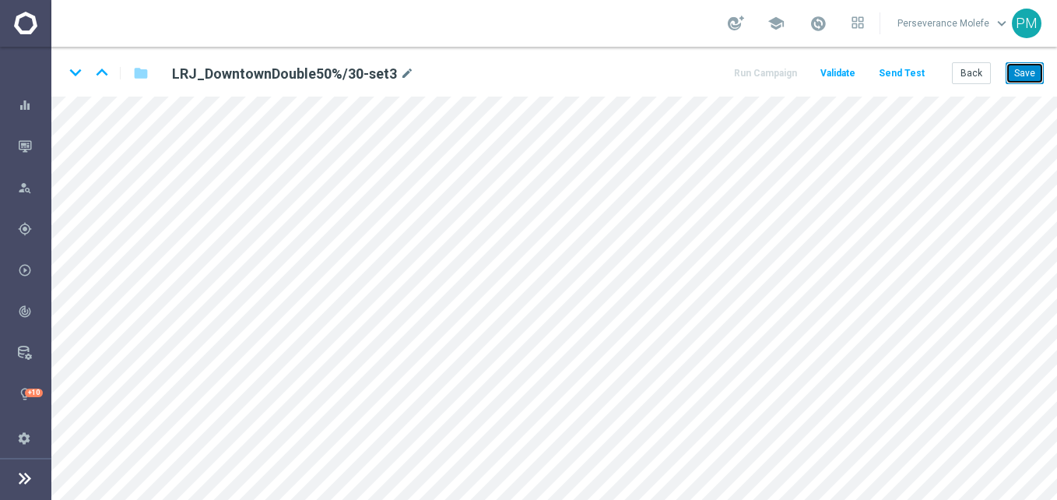
click at [1034, 75] on button "Save" at bounding box center [1024, 73] width 38 height 22
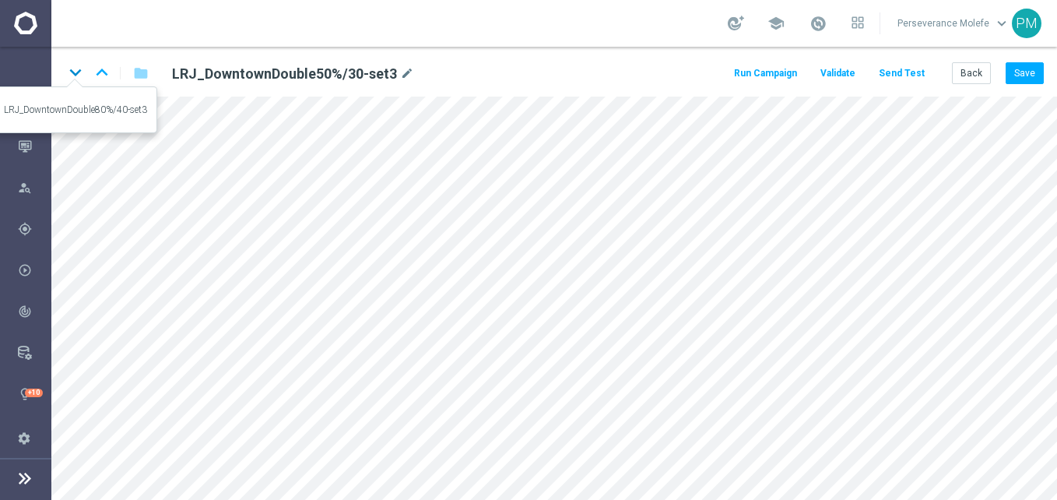
click at [80, 78] on icon "keyboard_arrow_down" at bounding box center [75, 72] width 23 height 23
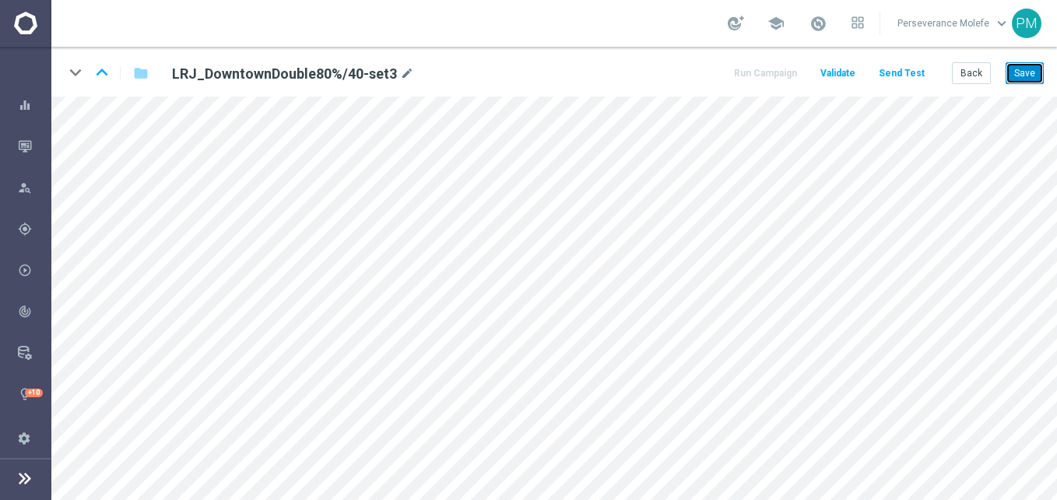
click at [1016, 79] on button "Save" at bounding box center [1024, 73] width 38 height 22
click at [976, 78] on button "Back" at bounding box center [971, 73] width 39 height 22
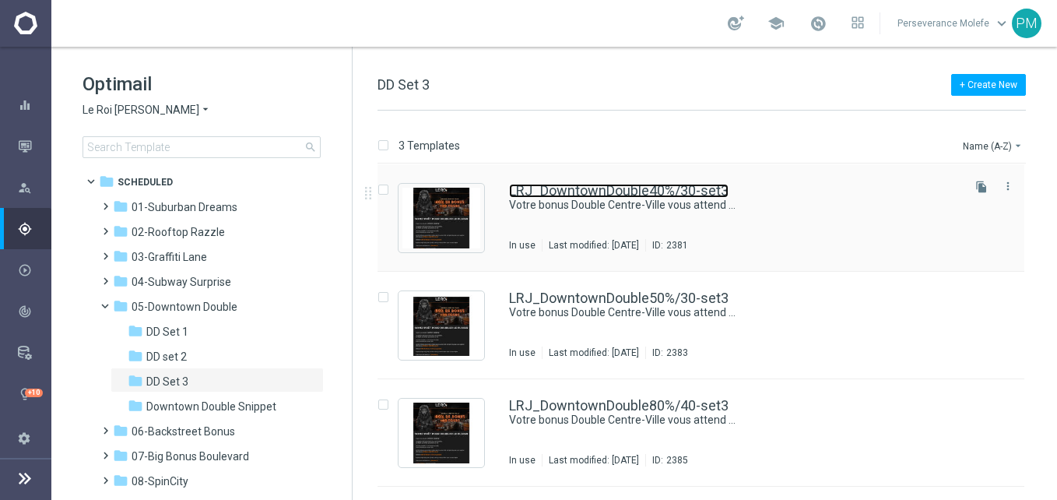
click at [605, 194] on link "LRJ_DowntownDouble40%/30-set3" at bounding box center [618, 191] width 219 height 14
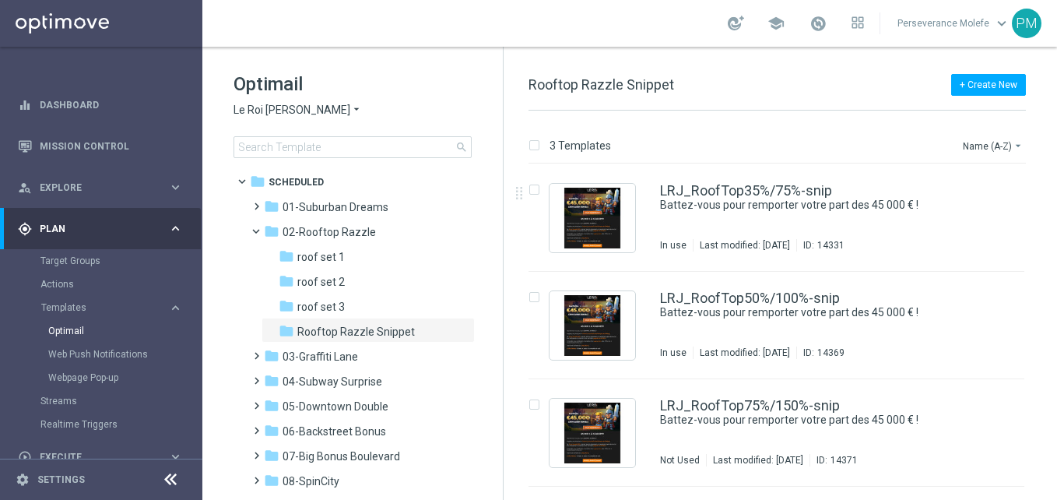
click at [278, 107] on span "Le Roi [PERSON_NAME]" at bounding box center [291, 110] width 117 height 15
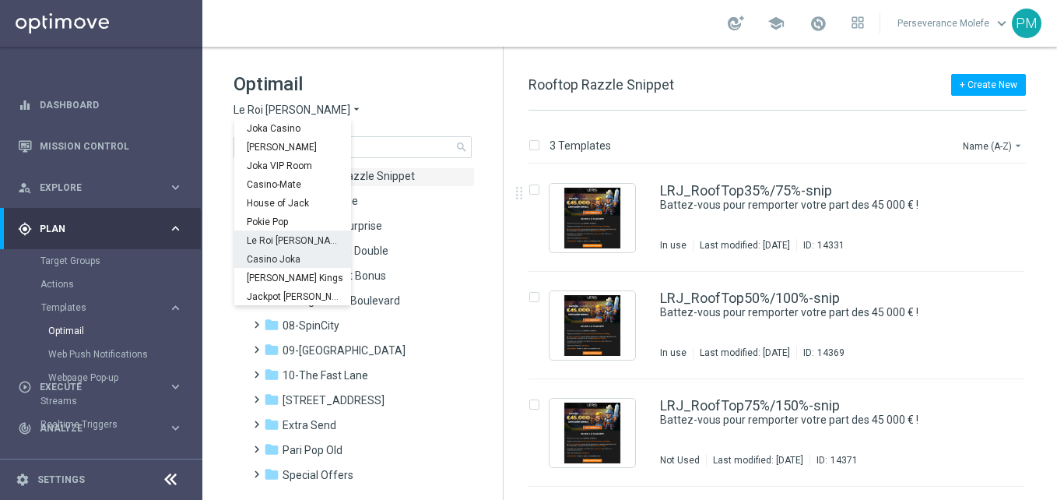
click at [0, 0] on span "Casino Joka" at bounding box center [0, 0] width 0 height 0
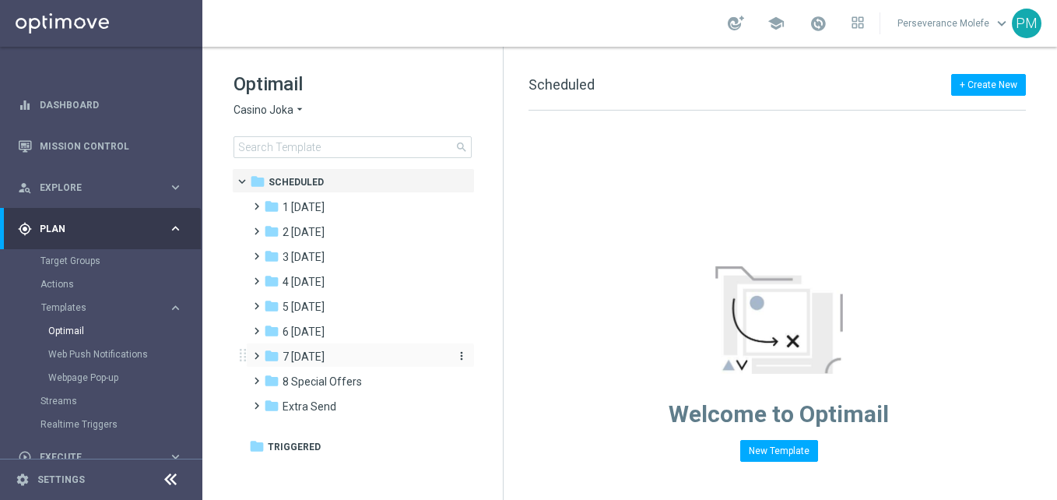
click at [315, 354] on span "7 [DATE]" at bounding box center [303, 356] width 42 height 14
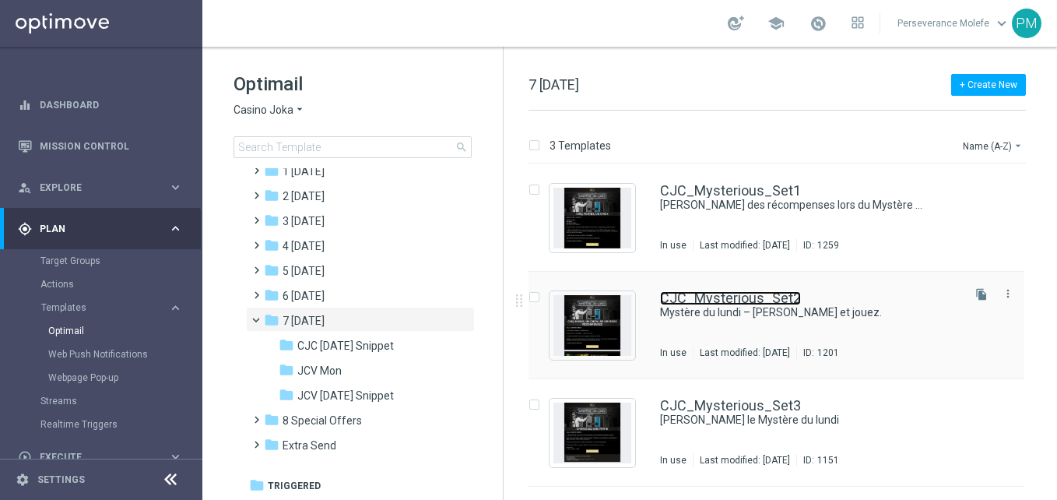
click at [740, 297] on link "CJC_Mysterious_Set2" at bounding box center [730, 298] width 141 height 14
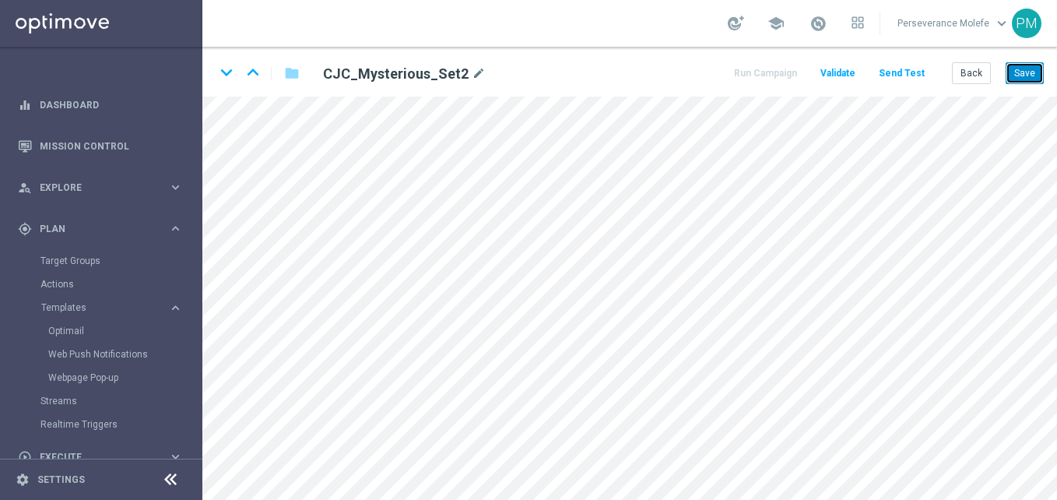
click at [1019, 77] on button "Save" at bounding box center [1024, 73] width 38 height 22
click at [232, 75] on icon "keyboard_arrow_down" at bounding box center [226, 72] width 23 height 23
click at [1020, 72] on button "Save" at bounding box center [1024, 73] width 38 height 22
click at [969, 68] on button "Back" at bounding box center [971, 73] width 39 height 22
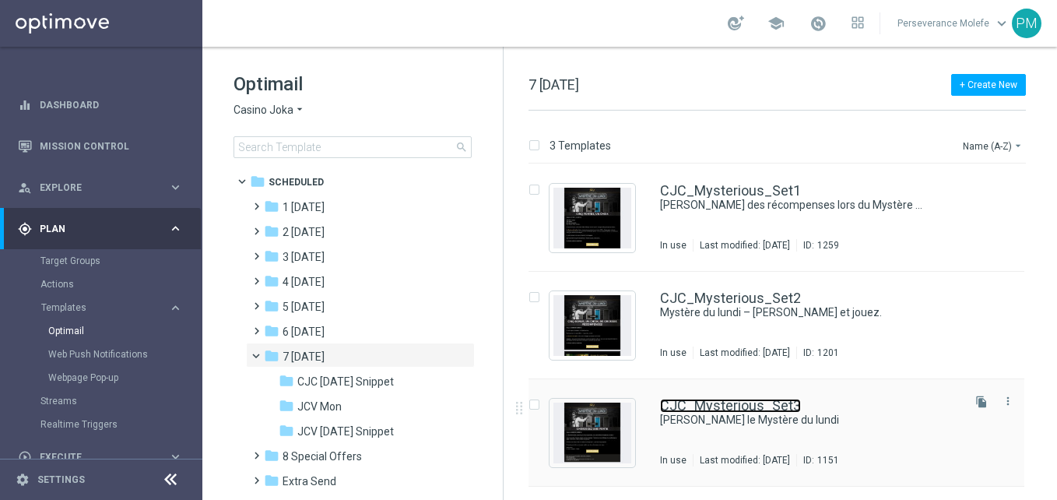
click at [723, 398] on link "CJC_Mysterious_Set3" at bounding box center [730, 405] width 141 height 14
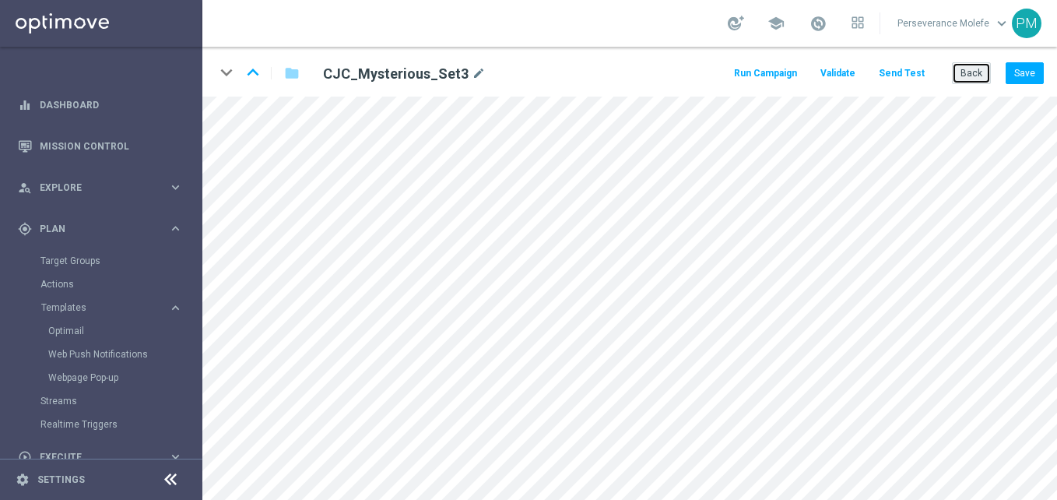
click at [963, 72] on button "Back" at bounding box center [971, 73] width 39 height 22
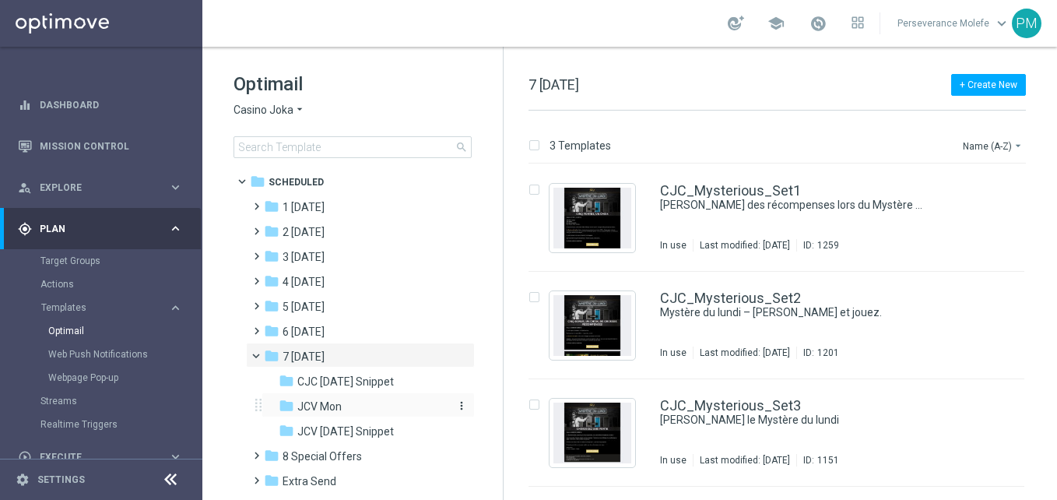
click at [366, 407] on div "folder JCV Mon" at bounding box center [362, 407] width 166 height 18
click at [732, 395] on div "JCV_Mysterious_Set3 [PERSON_NAME] le Mystère du lundi In use Last modified: [DA…" at bounding box center [776, 432] width 496 height 107
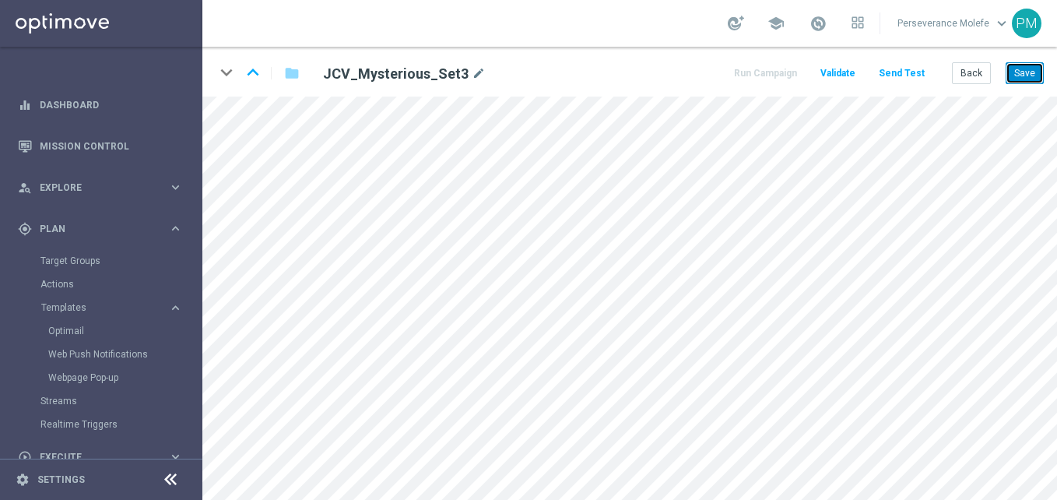
click at [1030, 64] on button "Save" at bounding box center [1024, 73] width 38 height 22
click at [981, 75] on button "Back" at bounding box center [971, 73] width 39 height 22
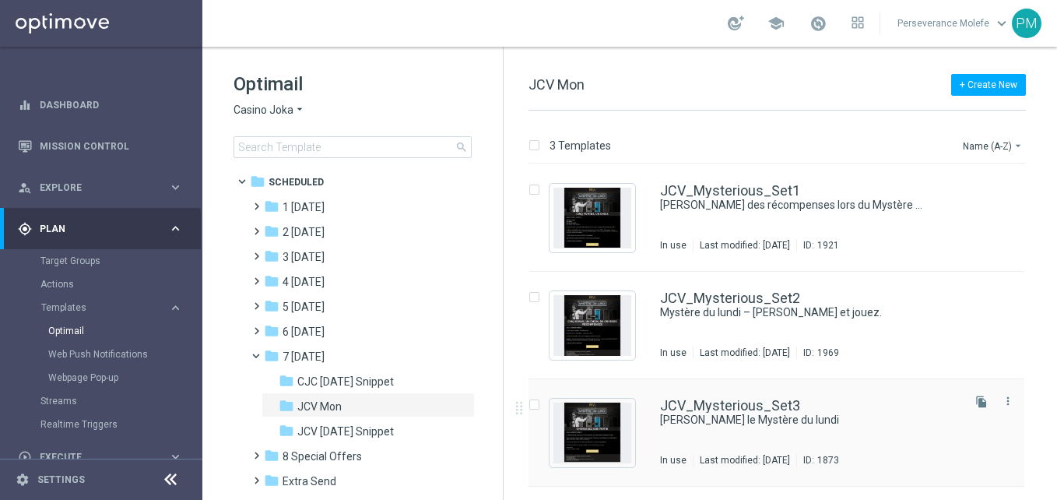
click at [737, 394] on div "JCV_Mysterious_Set3 [PERSON_NAME] le Mystère du lundi In use Last modified: [DA…" at bounding box center [776, 432] width 496 height 107
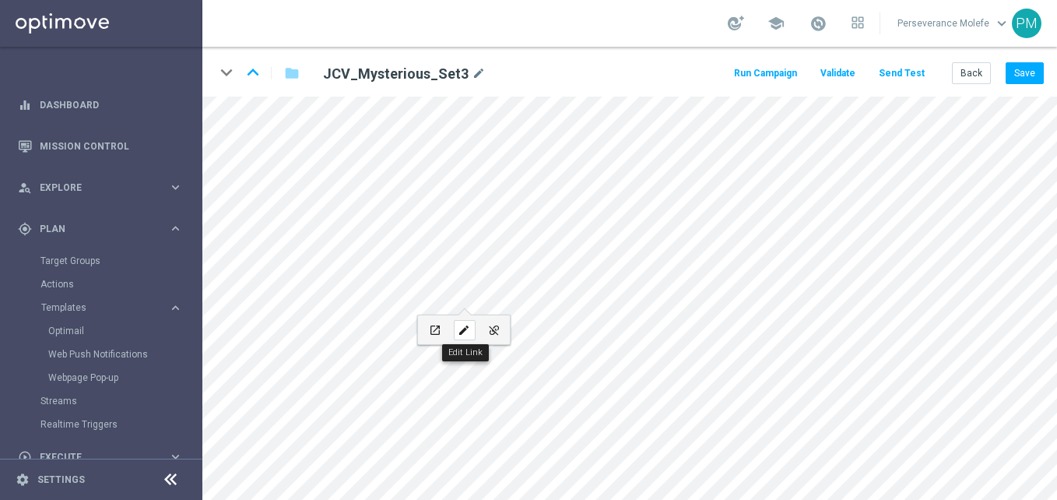
click at [461, 325] on icon "edit" at bounding box center [464, 330] width 12 height 12
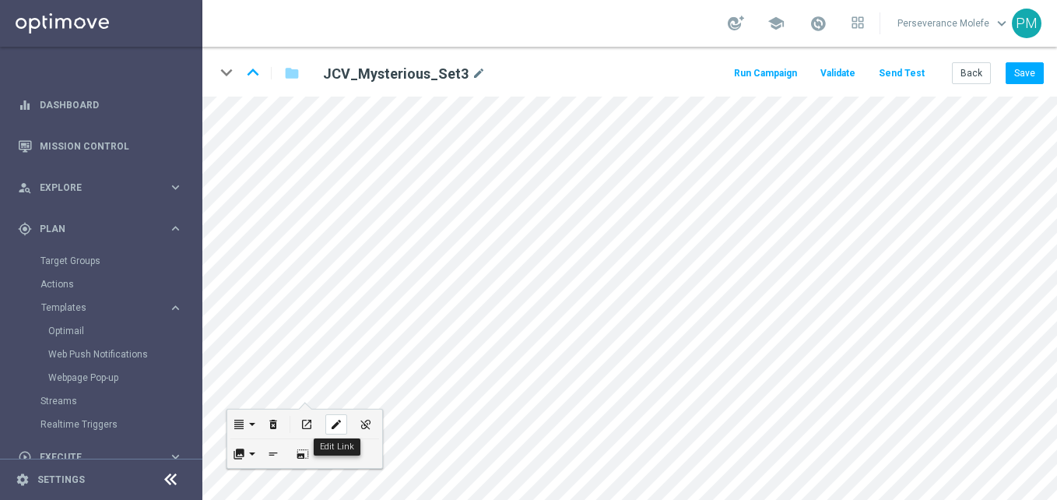
click at [332, 426] on icon "edit" at bounding box center [336, 424] width 12 height 12
type input "[URL][DOMAIN_NAME]"
checkbox input "true"
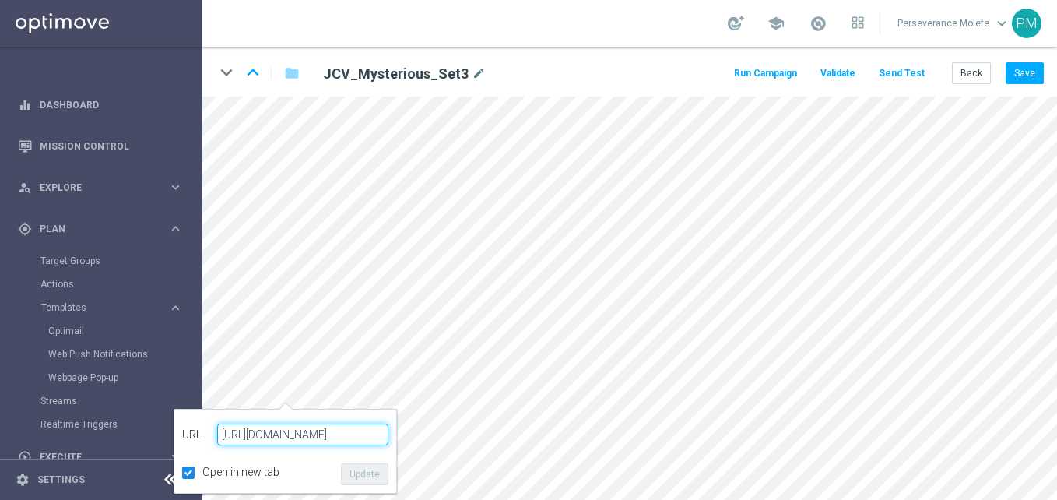
paste input "[DOMAIN_NAME]"
type input "[URL][DOMAIN_NAME]"
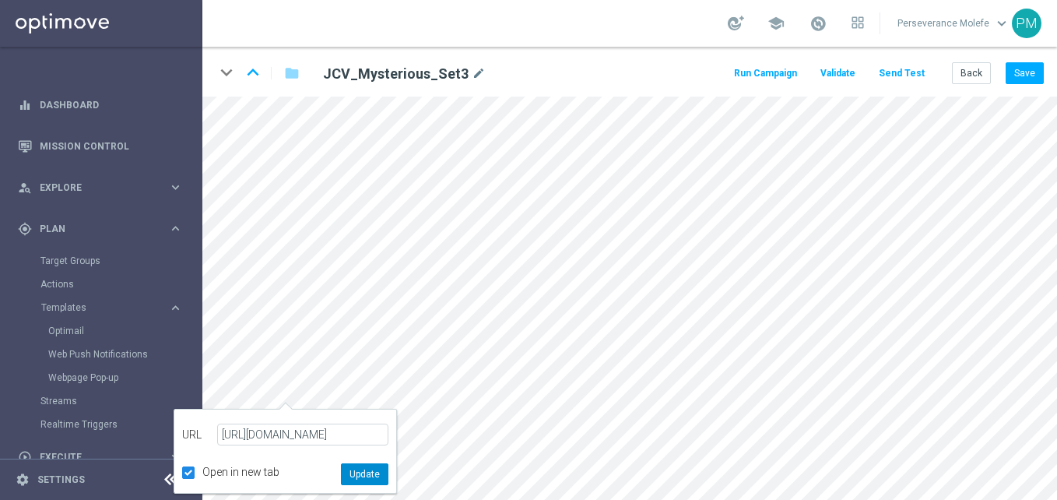
click at [366, 466] on button "Update" at bounding box center [364, 474] width 47 height 22
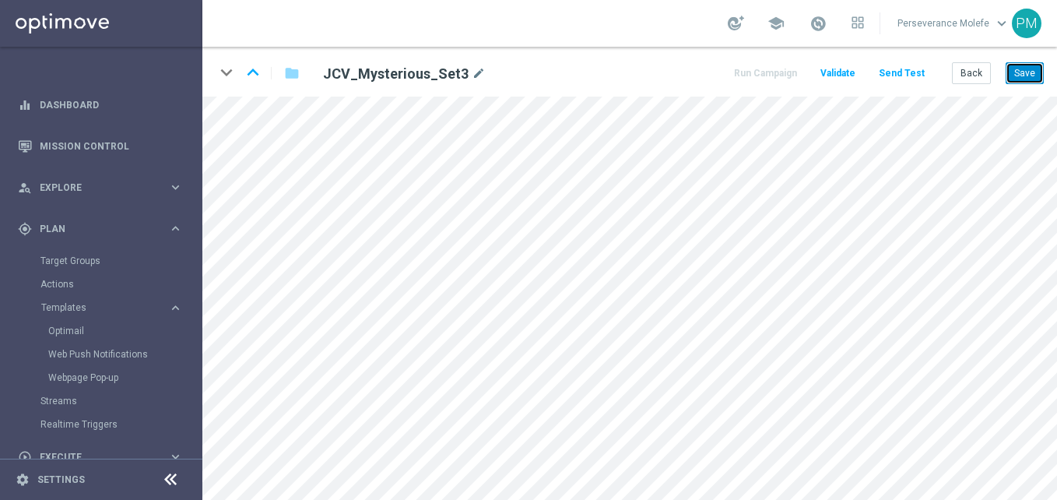
click at [1039, 82] on button "Save" at bounding box center [1024, 73] width 38 height 22
click at [246, 68] on icon "keyboard_arrow_up" at bounding box center [252, 72] width 23 height 23
click at [1024, 64] on button "Save" at bounding box center [1024, 73] width 38 height 22
click at [234, 67] on icon "keyboard_arrow_down" at bounding box center [226, 72] width 23 height 23
click at [990, 75] on button "Back" at bounding box center [971, 73] width 39 height 22
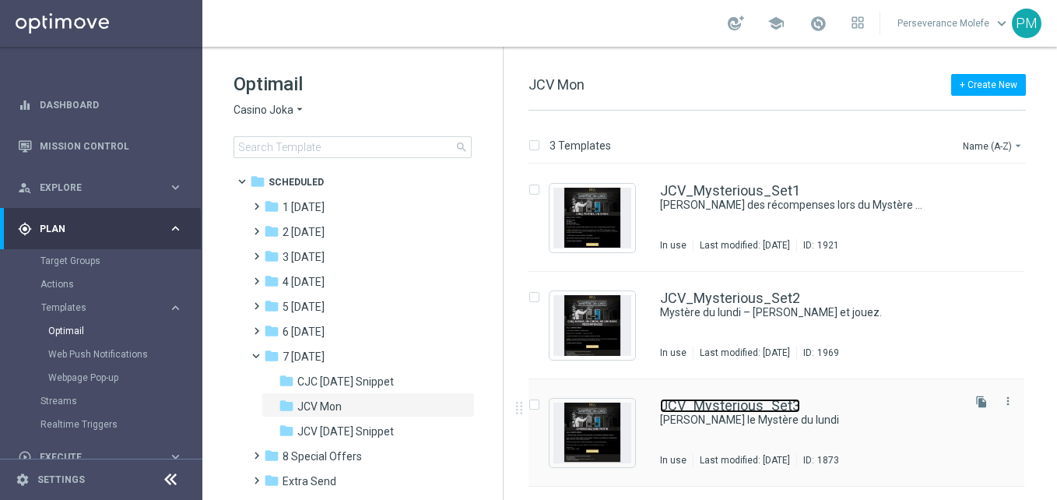
click at [730, 402] on link "JCV_Mysterious_Set3" at bounding box center [730, 405] width 140 height 14
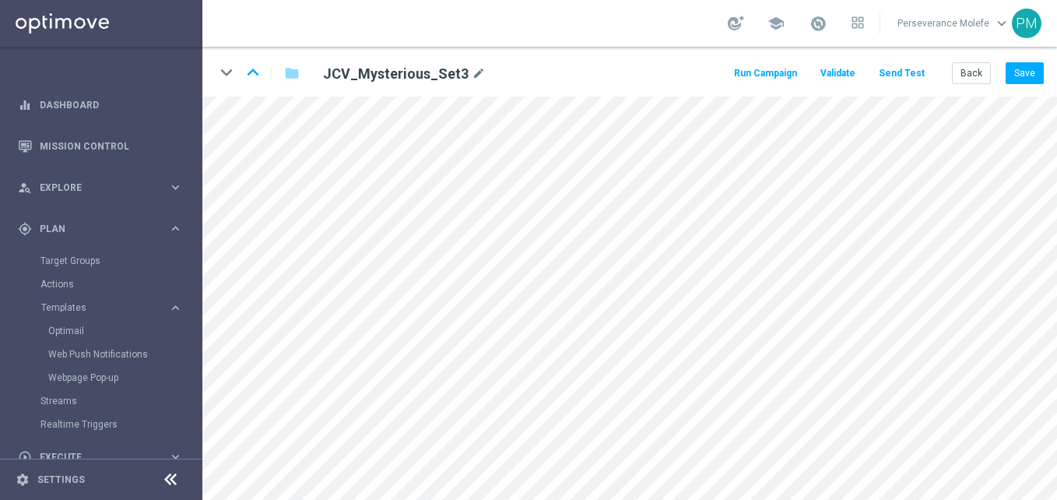
click at [905, 74] on button "Send Test" at bounding box center [901, 73] width 51 height 21
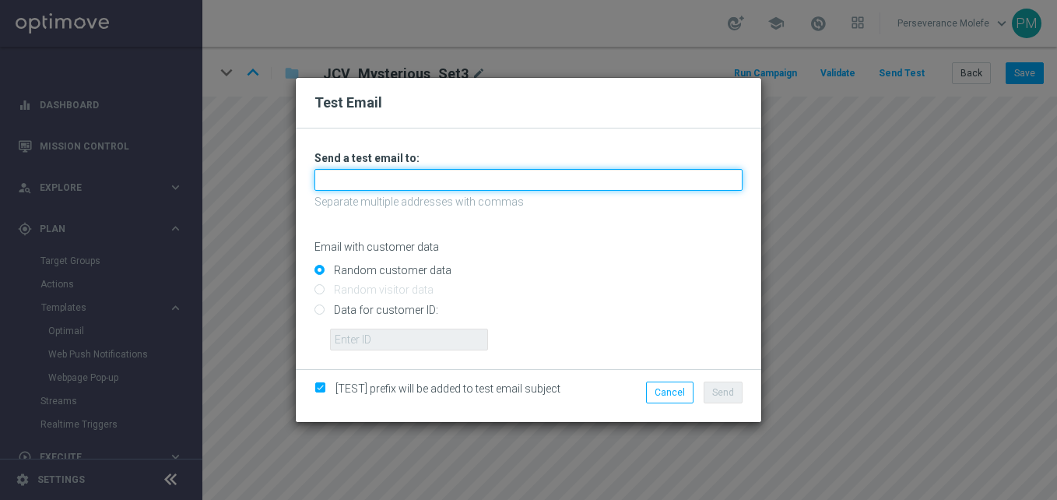
drag, startPoint x: 592, startPoint y: 180, endPoint x: 580, endPoint y: 180, distance: 12.5
click at [591, 180] on input "text" at bounding box center [528, 180] width 428 height 22
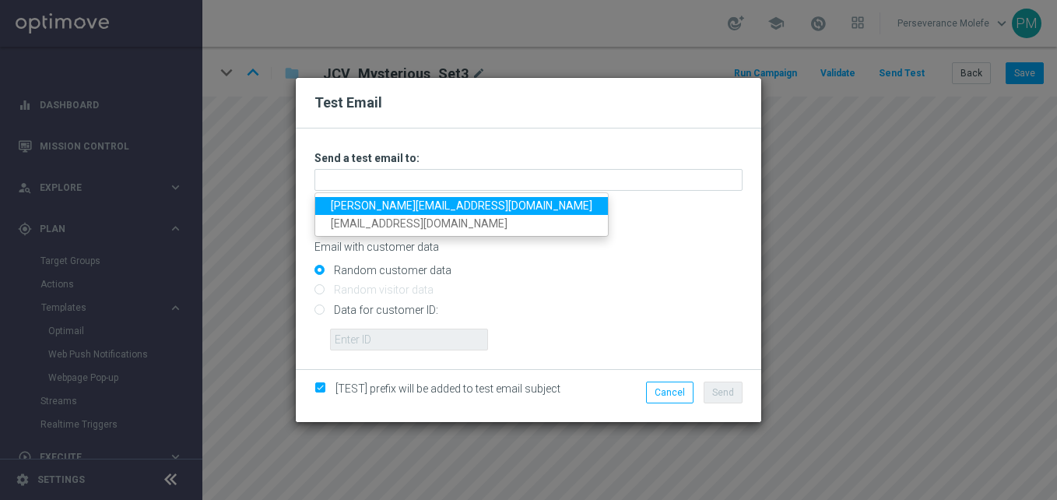
click at [448, 211] on link "[PERSON_NAME][EMAIL_ADDRESS][DOMAIN_NAME]" at bounding box center [461, 206] width 293 height 18
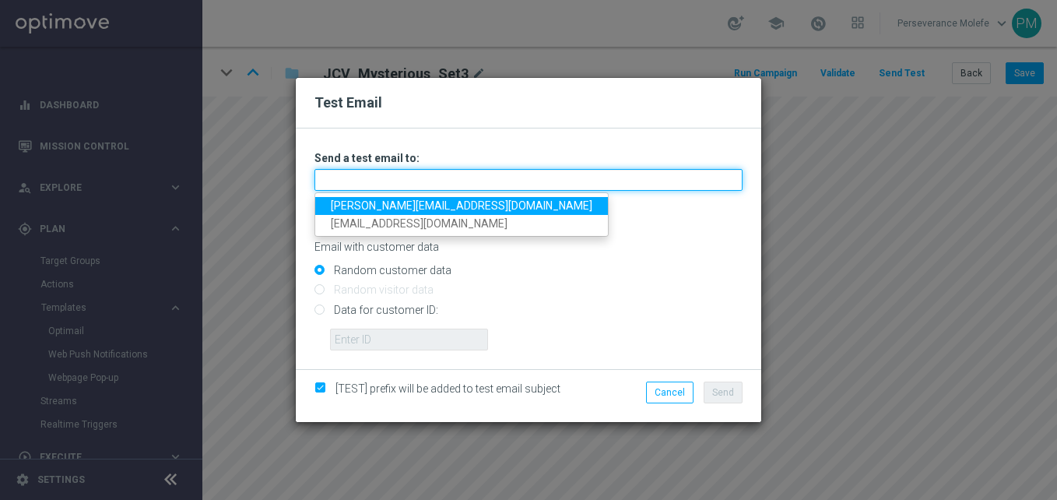
type input "[PERSON_NAME][EMAIL_ADDRESS][DOMAIN_NAME]"
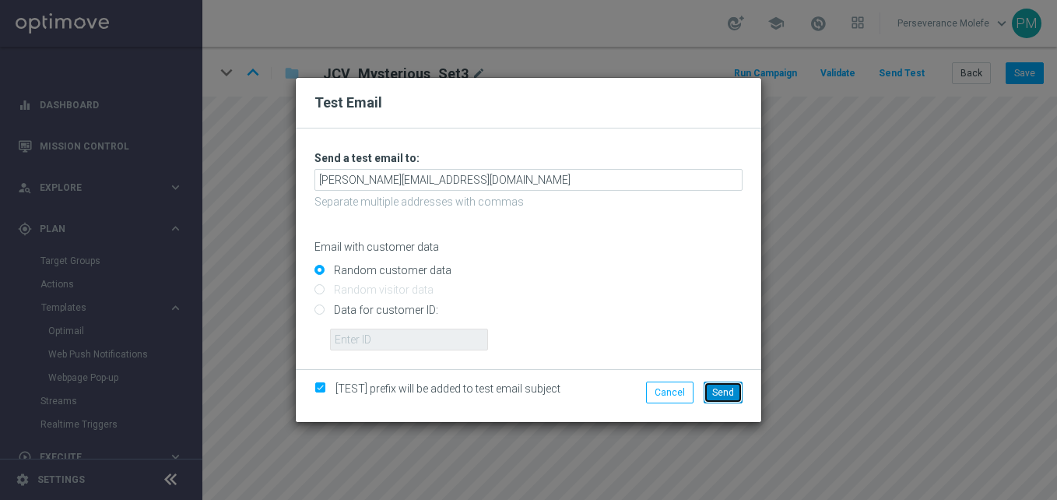
click at [720, 400] on button "Send" at bounding box center [723, 392] width 39 height 22
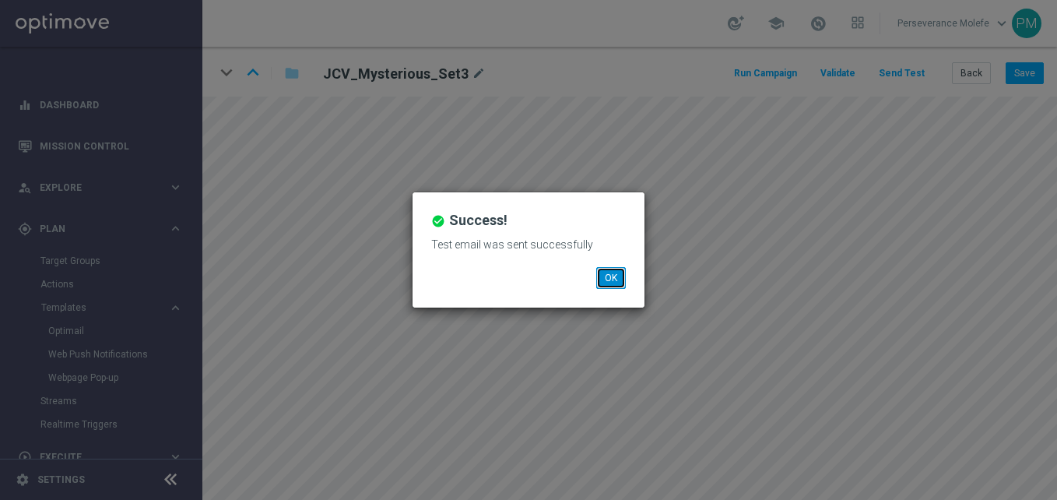
click at [622, 272] on button "OK" at bounding box center [611, 278] width 30 height 22
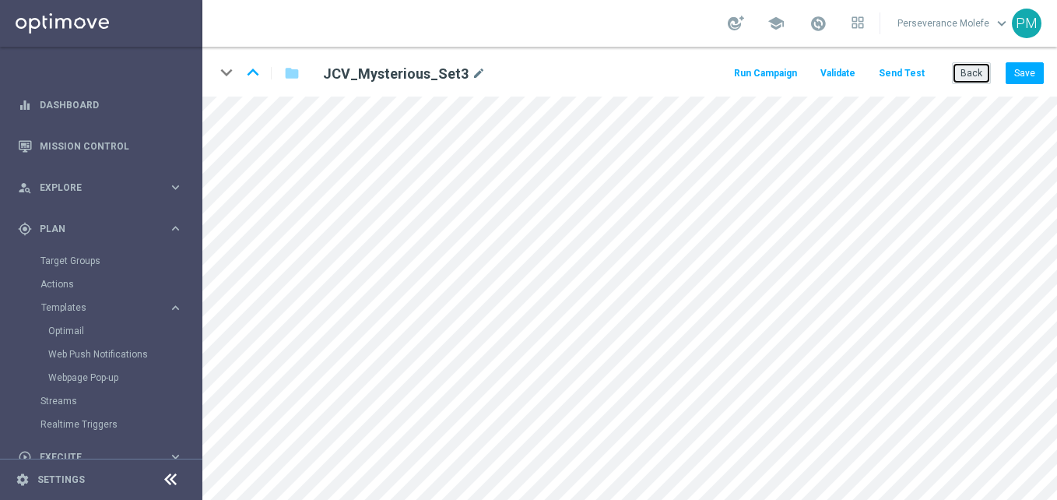
click at [975, 83] on button "Back" at bounding box center [971, 73] width 39 height 22
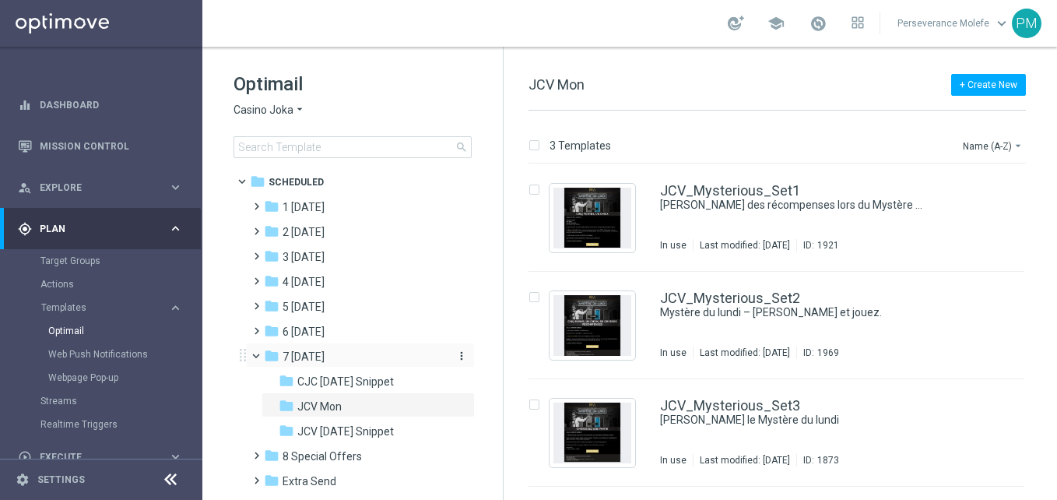
click at [325, 353] on span "7 [DATE]" at bounding box center [303, 356] width 42 height 14
click at [735, 395] on div "CJC_Mysterious_Set3 [PERSON_NAME] le Mystère du lundi In use Last modified: [DA…" at bounding box center [776, 432] width 496 height 107
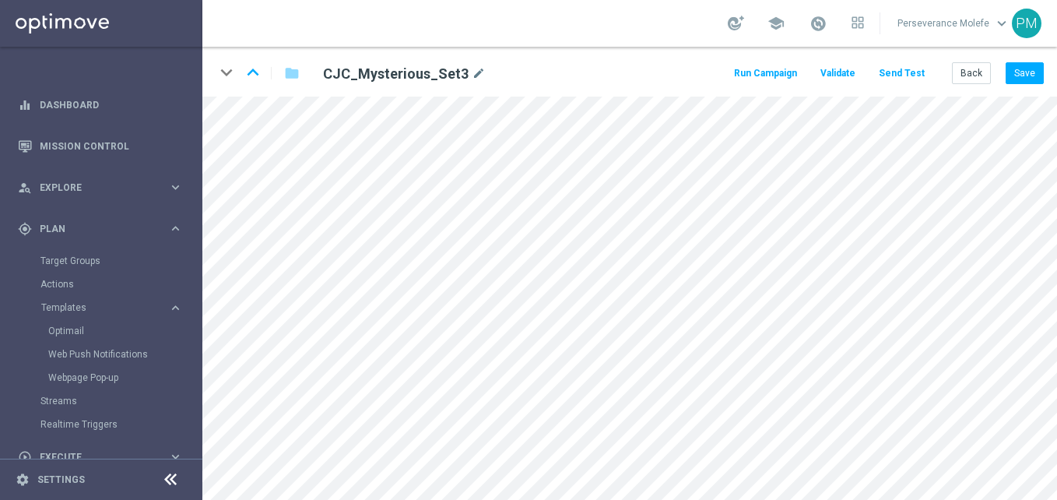
click at [907, 79] on button "Send Test" at bounding box center [901, 73] width 51 height 21
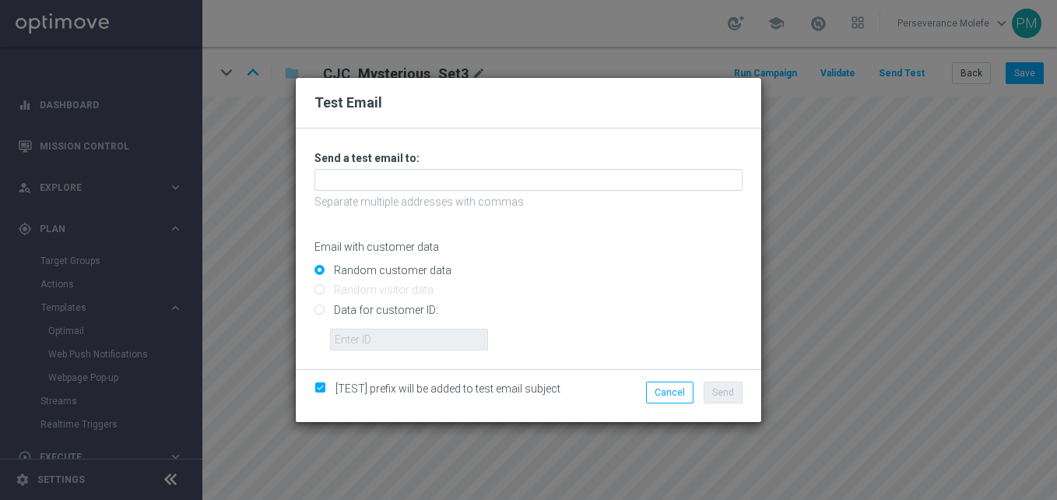
click at [635, 165] on h3 "Send a test email to:" at bounding box center [528, 158] width 428 height 14
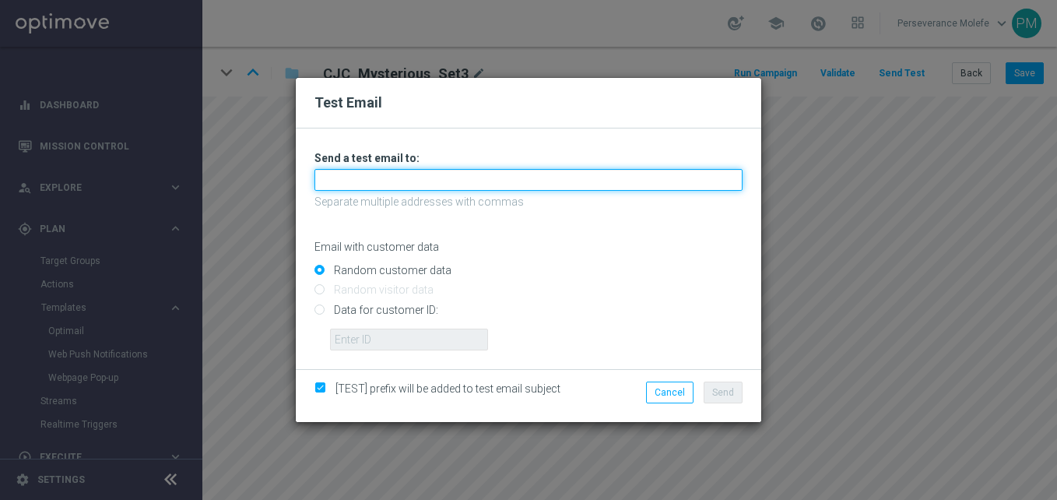
click at [629, 177] on input "text" at bounding box center [528, 180] width 428 height 22
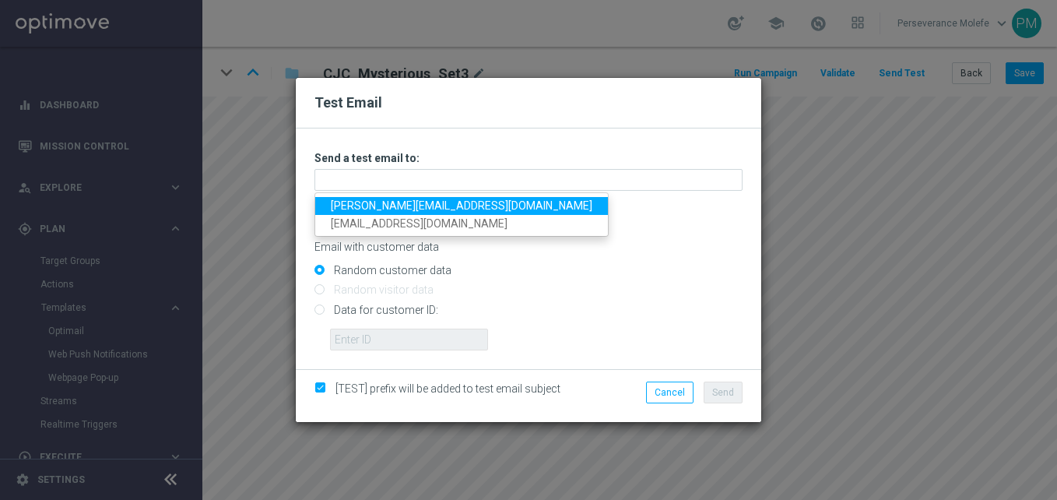
click at [421, 199] on link "[PERSON_NAME][EMAIL_ADDRESS][DOMAIN_NAME]" at bounding box center [461, 206] width 293 height 18
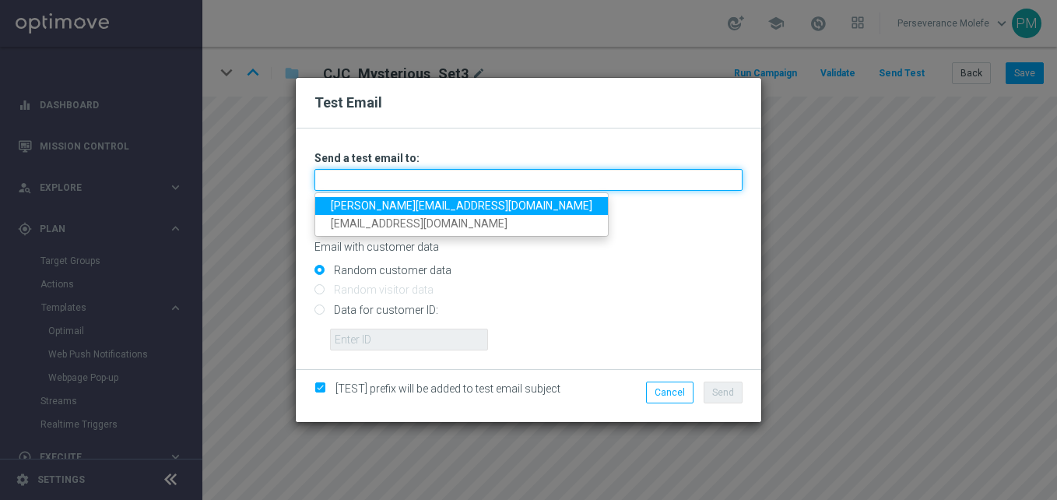
type input "[PERSON_NAME][EMAIL_ADDRESS][DOMAIN_NAME]"
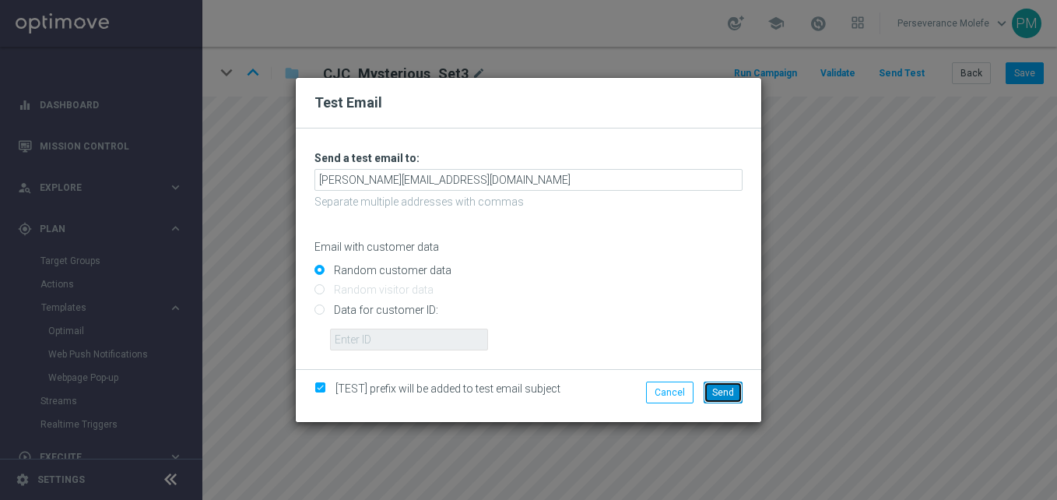
click at [725, 398] on button "Send" at bounding box center [723, 392] width 39 height 22
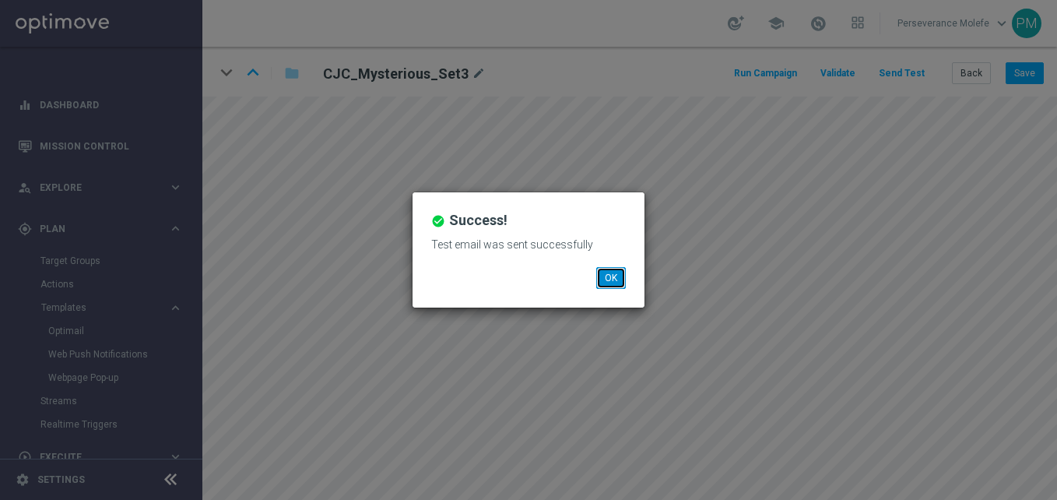
click at [607, 268] on button "OK" at bounding box center [611, 278] width 30 height 22
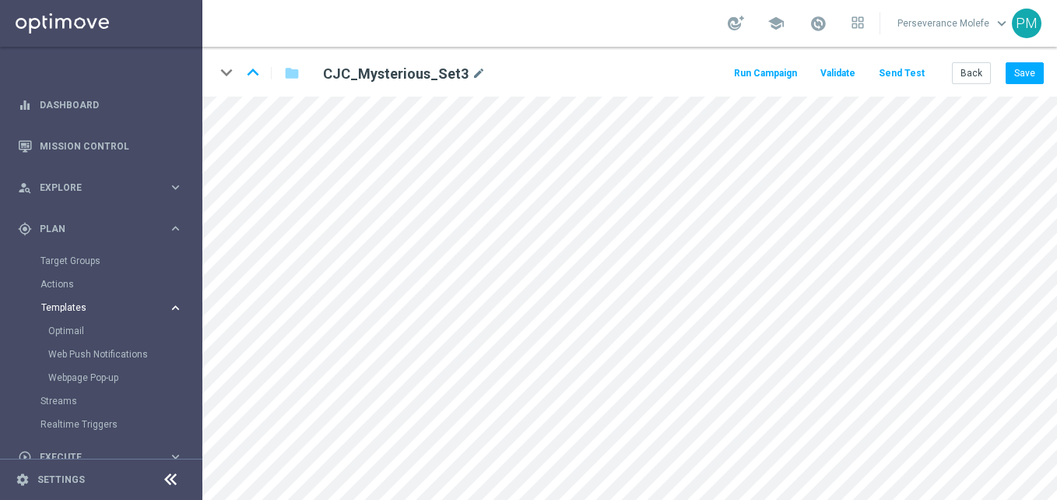
click at [86, 307] on span "Templates" at bounding box center [96, 307] width 111 height 9
click at [75, 311] on span "Templates" at bounding box center [96, 307] width 111 height 9
click at [83, 332] on link "Optimail" at bounding box center [105, 331] width 114 height 12
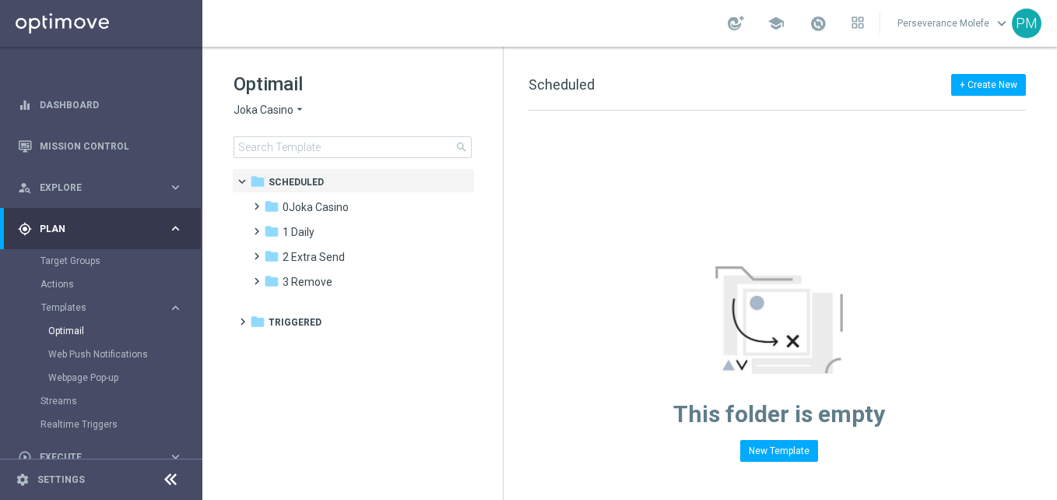
click at [271, 115] on span "Joka Casino" at bounding box center [263, 110] width 60 height 15
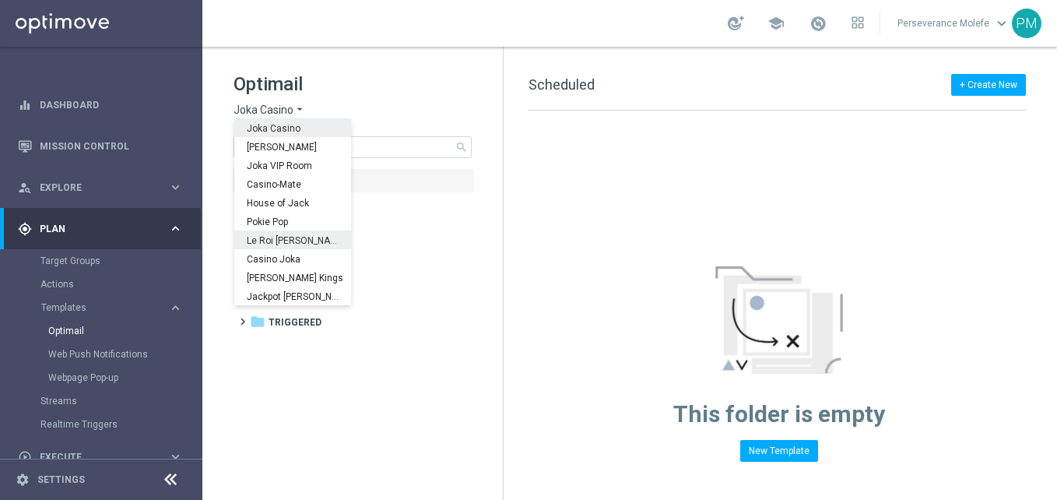
click at [0, 0] on span "Le Roi [PERSON_NAME]" at bounding box center [0, 0] width 0 height 0
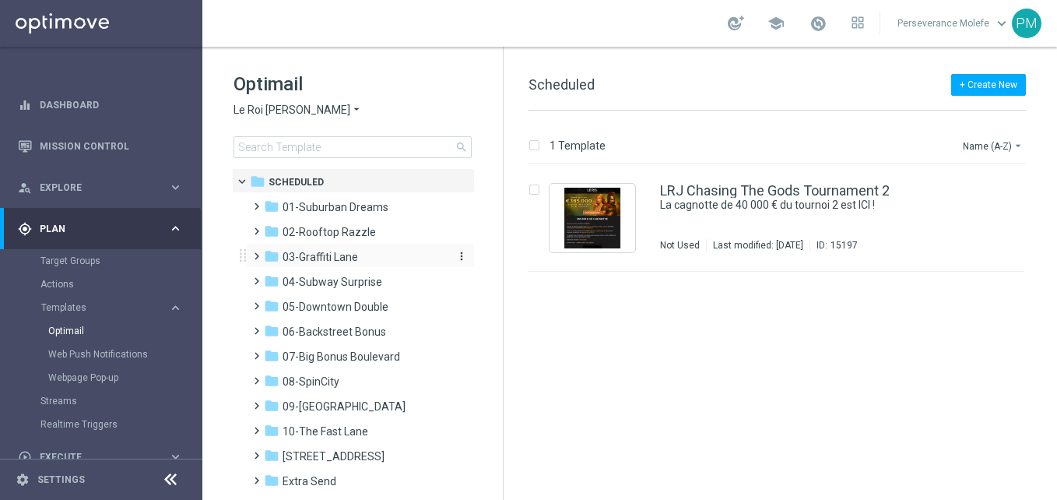
click at [327, 265] on div "folder 03-[GEOGRAPHIC_DATA]" at bounding box center [353, 257] width 179 height 18
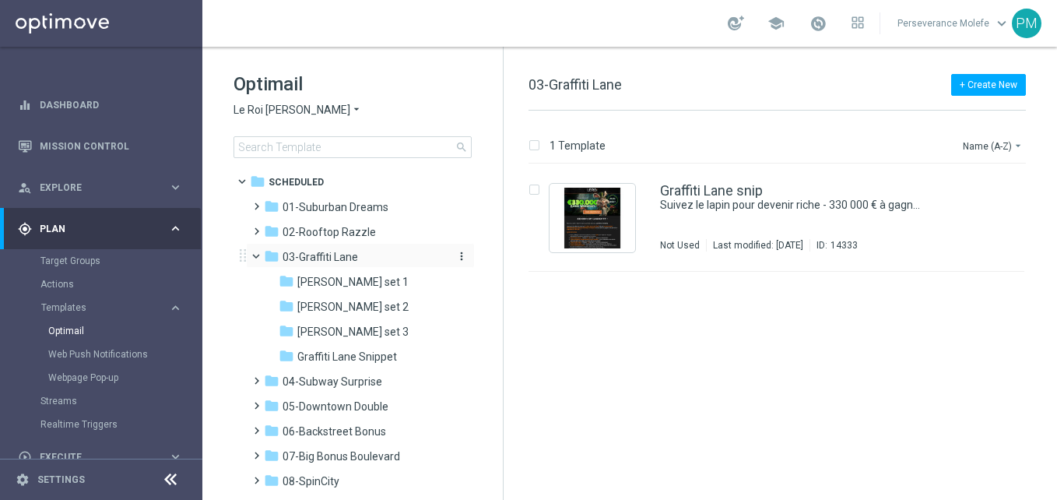
click at [335, 265] on div "folder 03-[GEOGRAPHIC_DATA]" at bounding box center [353, 257] width 179 height 18
click at [342, 298] on div "folder 05-[GEOGRAPHIC_DATA]" at bounding box center [353, 307] width 179 height 18
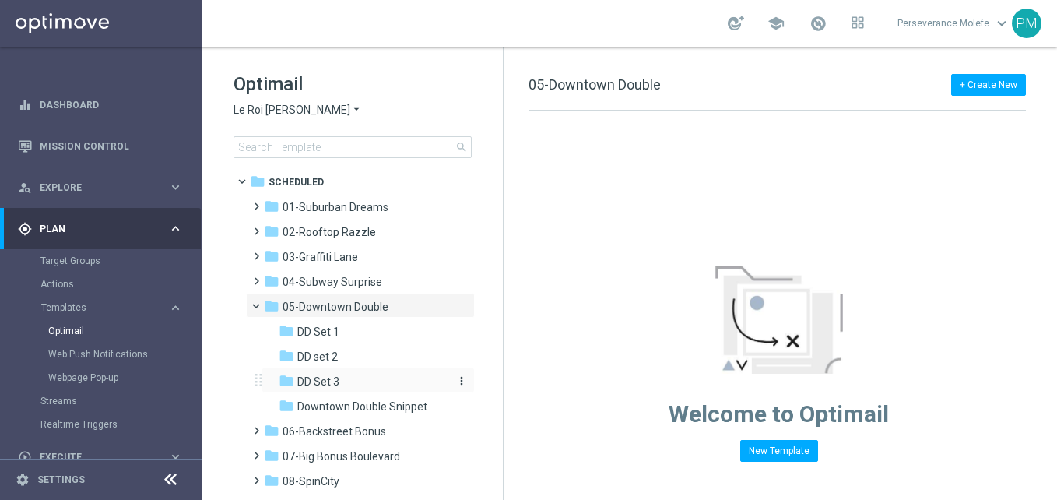
click at [408, 376] on div "folder DD Set 3" at bounding box center [362, 382] width 166 height 18
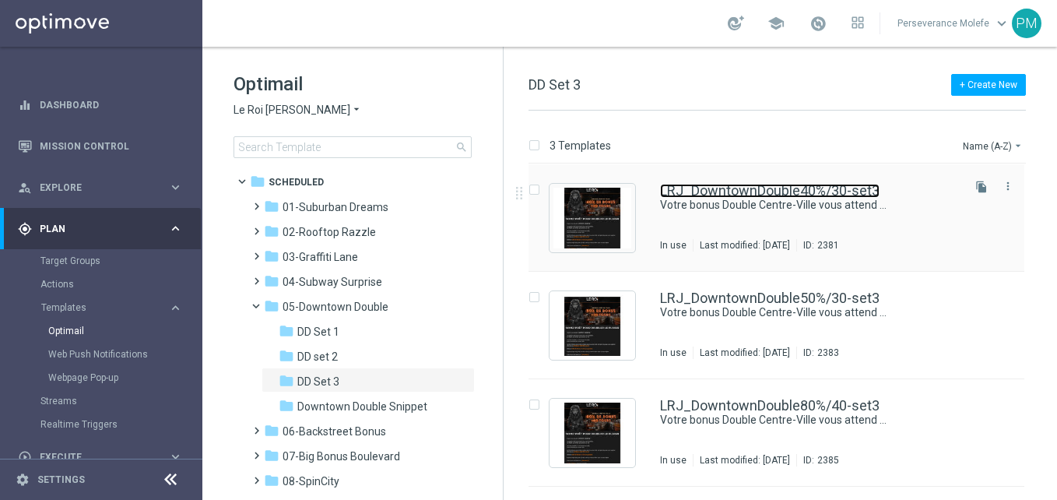
click at [716, 195] on link "LRJ_DowntownDouble40%/30-set3" at bounding box center [769, 191] width 219 height 14
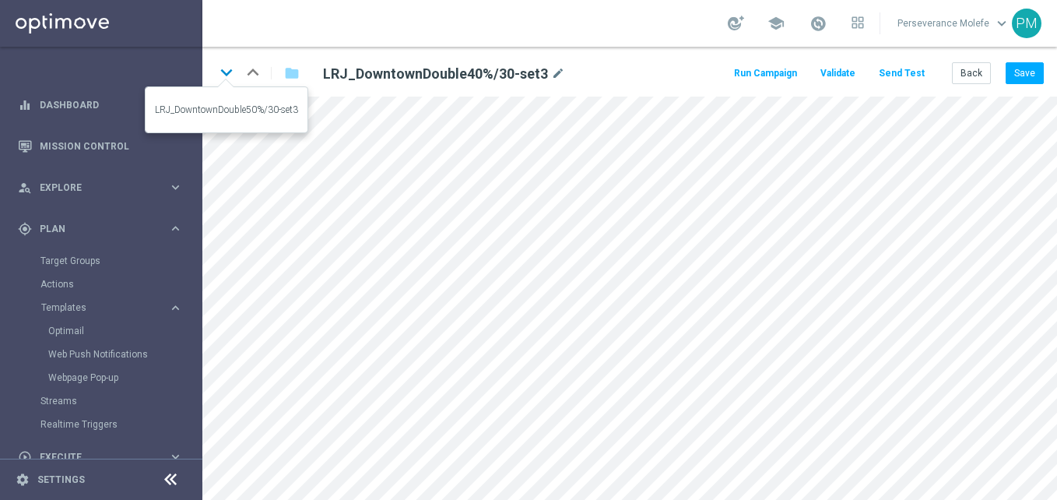
click at [233, 72] on icon "keyboard_arrow_down" at bounding box center [226, 72] width 23 height 23
click at [900, 79] on button "Send Test" at bounding box center [901, 73] width 51 height 21
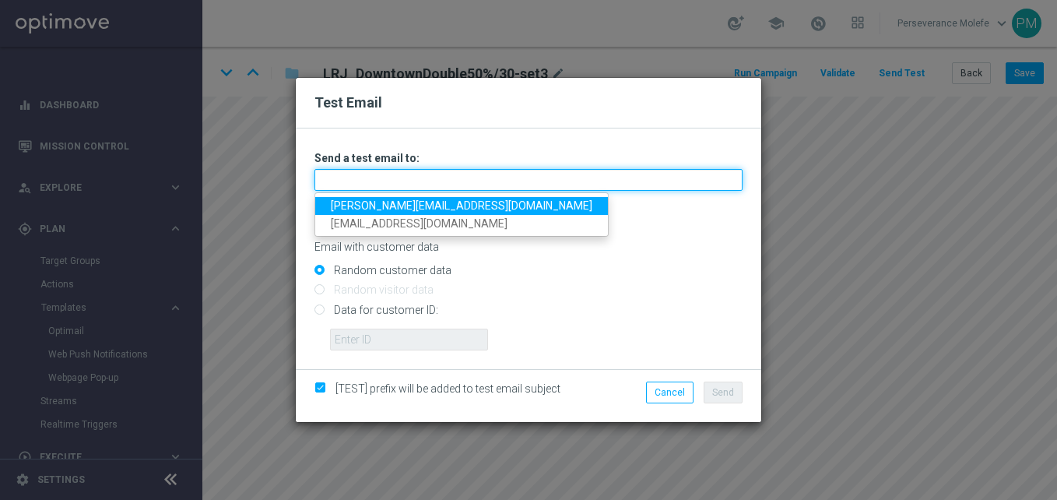
click at [594, 171] on input "text" at bounding box center [528, 180] width 428 height 22
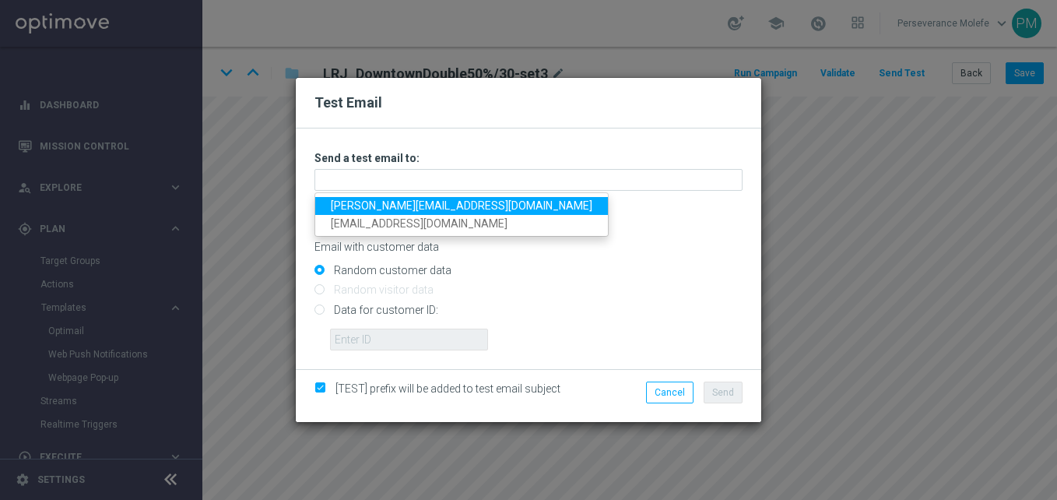
click at [401, 208] on link "[PERSON_NAME][EMAIL_ADDRESS][DOMAIN_NAME]" at bounding box center [461, 206] width 293 height 18
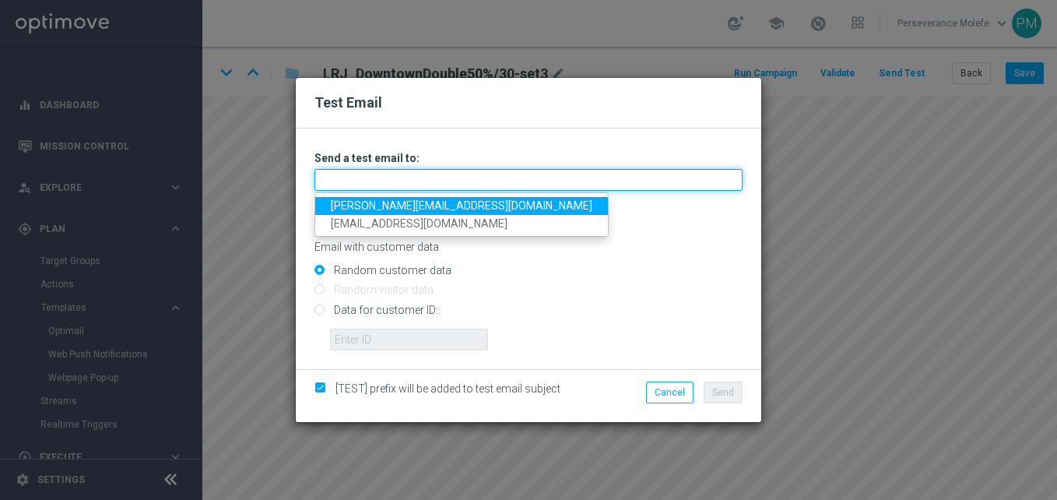
type input "[PERSON_NAME][EMAIL_ADDRESS][DOMAIN_NAME]"
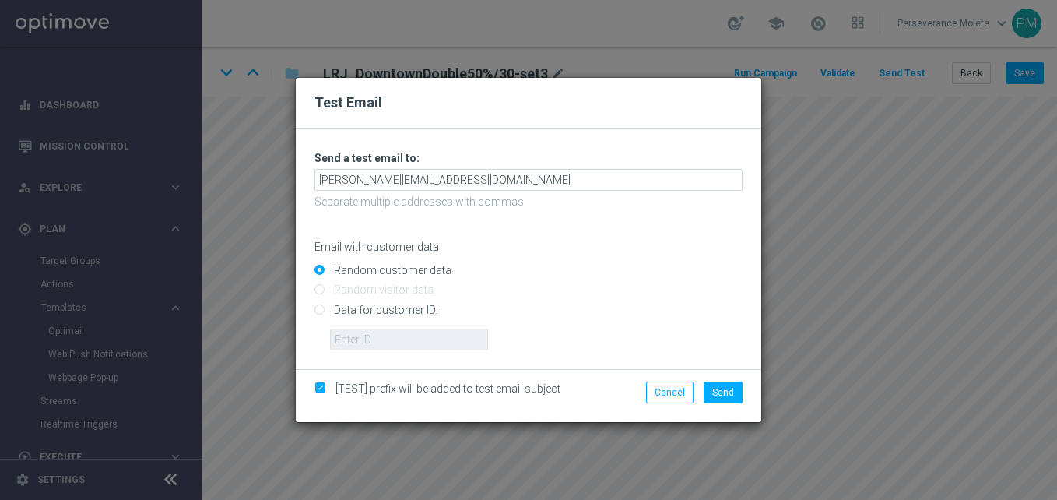
click at [721, 377] on div "[TEST] prefix will be added to test email subject Cancel Send" at bounding box center [528, 395] width 465 height 53
click at [723, 380] on div "[TEST] prefix will be added to test email subject Cancel Send" at bounding box center [528, 395] width 465 height 53
click at [727, 385] on div "[TEST] prefix will be added to test email subject Cancel Send" at bounding box center [528, 395] width 465 height 53
click at [727, 387] on span "Send" at bounding box center [723, 392] width 22 height 11
